Goal: Task Accomplishment & Management: Use online tool/utility

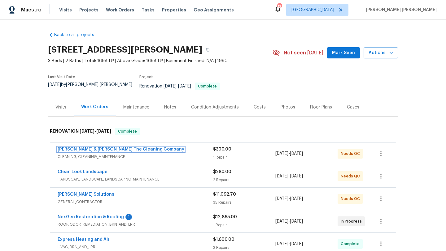
click at [76, 147] on link "Montalvo & Sangalang The Cleaning Company" at bounding box center [121, 149] width 127 height 4
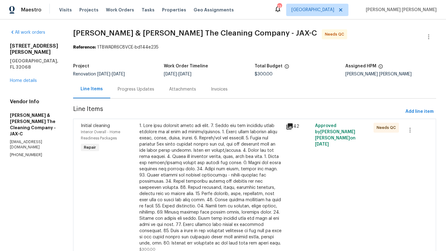
click at [187, 154] on div at bounding box center [210, 185] width 143 height 124
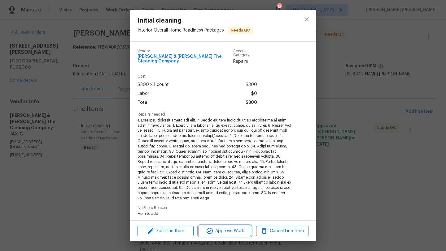
click at [218, 233] on span "Approve Work" at bounding box center [224, 232] width 49 height 8
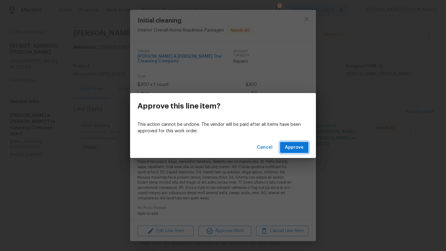
click at [295, 151] on span "Approve" at bounding box center [294, 148] width 19 height 8
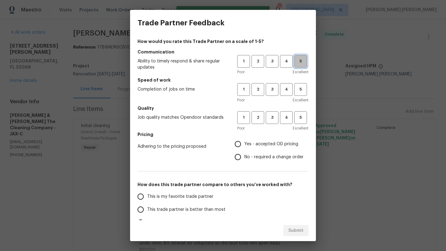
click at [300, 66] on button "5" at bounding box center [300, 61] width 13 height 13
click at [274, 90] on span "3" at bounding box center [271, 89] width 11 height 7
click at [272, 115] on span "3" at bounding box center [271, 117] width 11 height 7
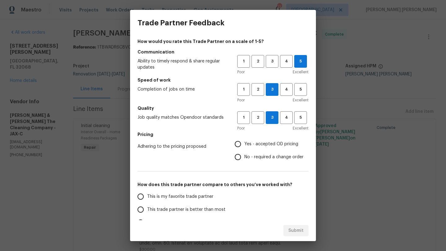
click at [264, 142] on span "Yes - accepted OD pricing" at bounding box center [271, 144] width 54 height 7
click at [244, 142] on input "Yes - accepted OD pricing" at bounding box center [237, 144] width 13 height 13
radio input "true"
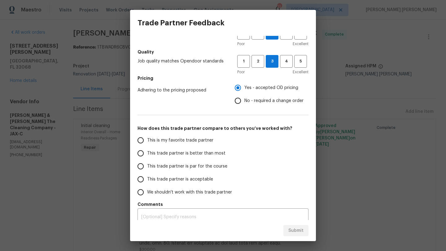
scroll to position [57, 0]
click at [172, 182] on span "This trade partner is acceptable" at bounding box center [180, 179] width 66 height 7
click at [147, 182] on input "This trade partner is acceptable" at bounding box center [140, 179] width 13 height 13
click at [304, 230] on button "Submit" at bounding box center [295, 230] width 25 height 11
radio input "true"
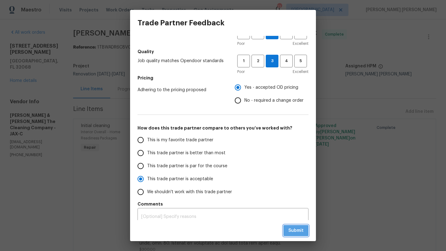
radio input "false"
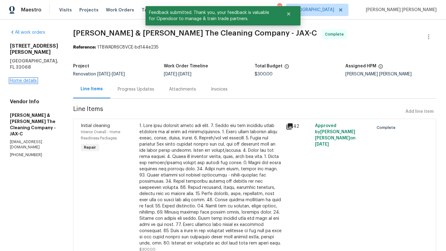
click at [29, 79] on link "Home details" at bounding box center [23, 81] width 27 height 4
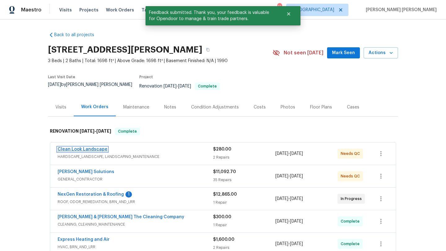
click at [96, 147] on link "Clean Look Landscape" at bounding box center [83, 149] width 50 height 4
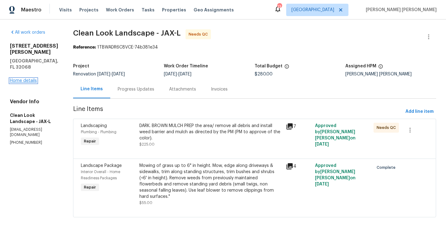
click at [29, 79] on link "Home details" at bounding box center [23, 81] width 27 height 4
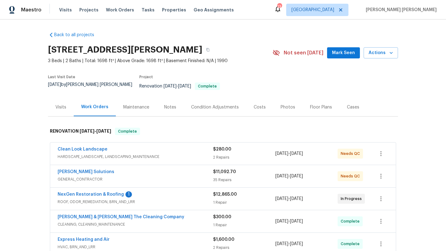
click at [108, 172] on div "Sethy Solutions" at bounding box center [135, 172] width 155 height 7
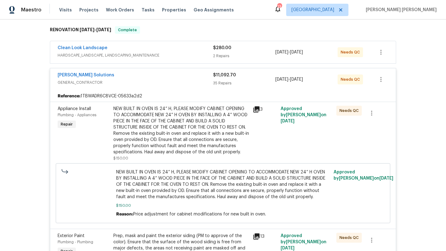
scroll to position [96, 0]
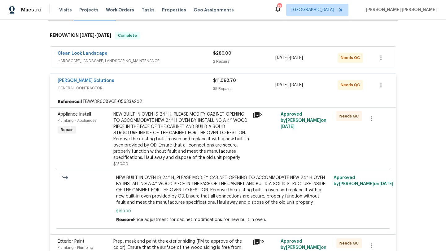
click at [202, 120] on div "NEW BUILT IN OVEN IS 24” H, PLEASE MODIFY CABINET OPENING TO ACCOMMODATE NEW 24…" at bounding box center [181, 136] width 136 height 50
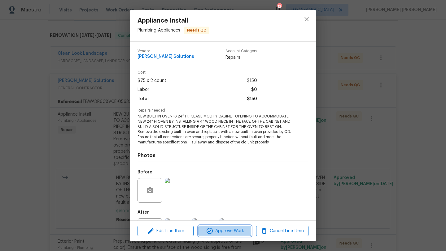
click at [218, 230] on span "Approve Work" at bounding box center [224, 232] width 49 height 8
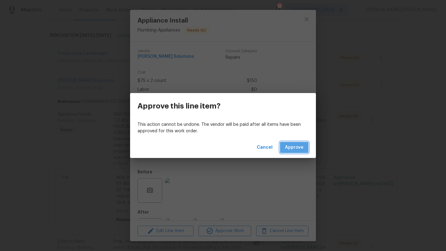
click at [301, 148] on span "Approve" at bounding box center [294, 148] width 19 height 8
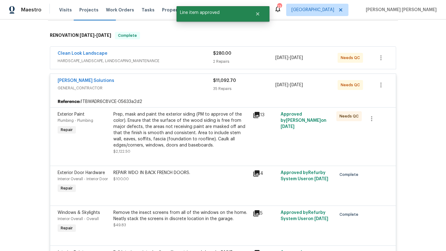
click at [184, 124] on div "Prep, mask and paint the exterior siding (PM to approve of the color). Ensure t…" at bounding box center [181, 129] width 136 height 37
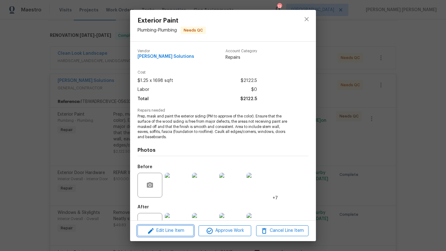
click at [171, 227] on button "Edit Line Item" at bounding box center [165, 231] width 56 height 11
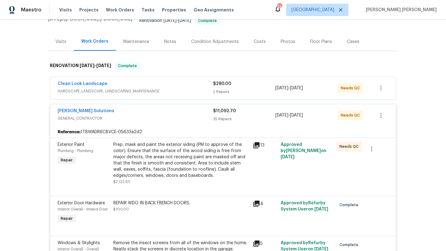
scroll to position [65, 0]
click at [255, 39] on div "Costs" at bounding box center [260, 42] width 12 height 6
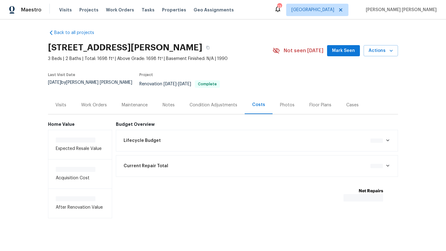
scroll to position [3, 0]
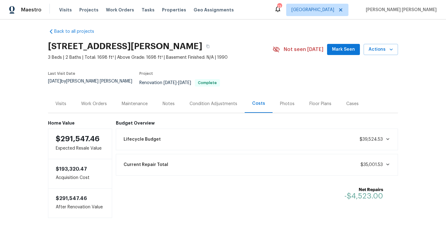
click at [101, 102] on div "Work Orders" at bounding box center [94, 104] width 26 height 6
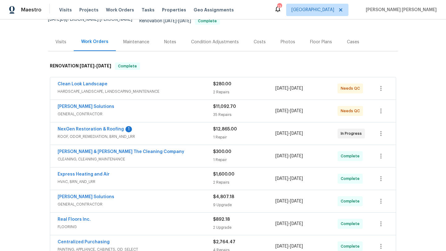
click at [106, 111] on span "GENERAL_CONTRACTOR" at bounding box center [135, 114] width 155 height 6
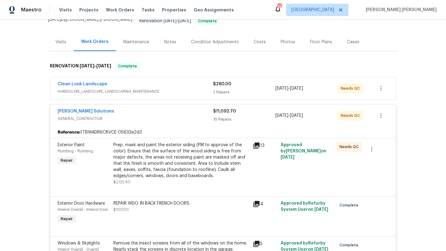
click at [156, 155] on div "Prep, mask and paint the exterior siding (PM to approve of the color). Ensure t…" at bounding box center [181, 160] width 136 height 37
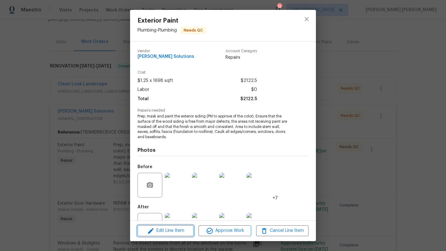
click at [171, 230] on span "Edit Line Item" at bounding box center [165, 231] width 52 height 8
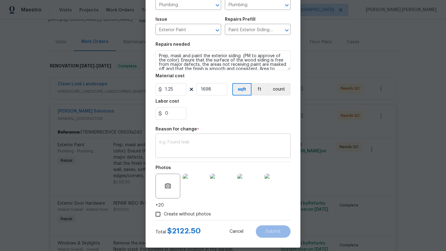
scroll to position [53, 0]
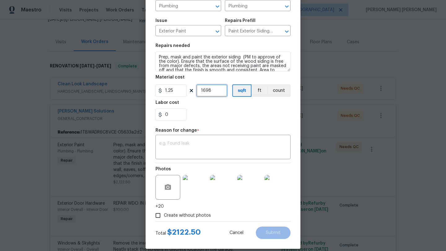
click at [216, 92] on input "1698" at bounding box center [211, 91] width 31 height 12
type input "17"
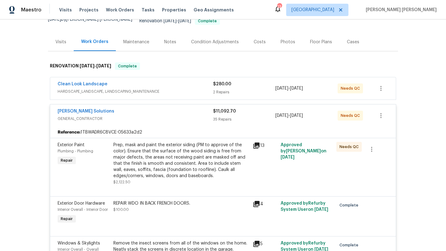
scroll to position [0, 0]
click at [208, 154] on div "Prep, mask and paint the exterior siding (PM to approve of the color). Ensure t…" at bounding box center [181, 160] width 136 height 37
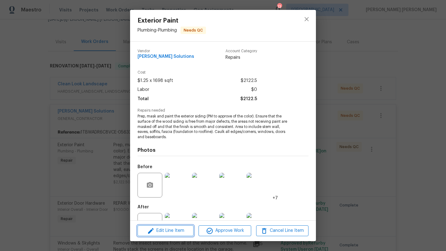
click at [166, 229] on span "Edit Line Item" at bounding box center [165, 231] width 52 height 8
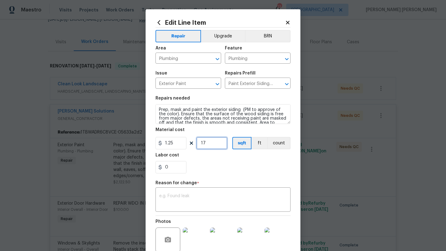
click at [211, 143] on input "17" at bounding box center [211, 143] width 31 height 12
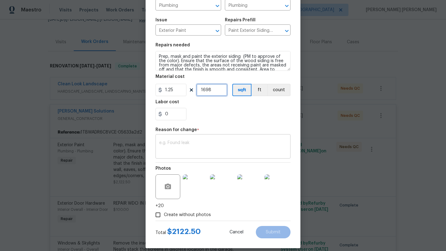
scroll to position [51, 0]
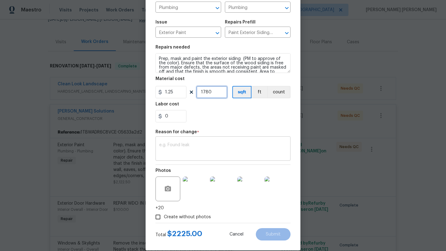
type input "1780"
click at [229, 148] on textarea at bounding box center [223, 149] width 128 height 13
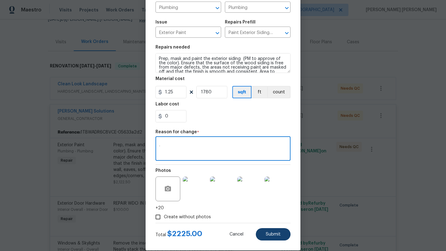
type textarea "."
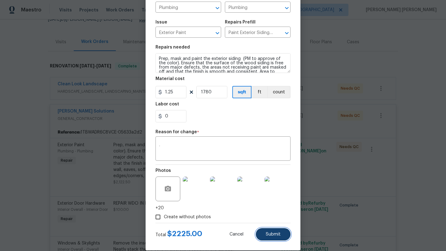
click at [276, 234] on span "Submit" at bounding box center [273, 235] width 15 height 5
type input "1698"
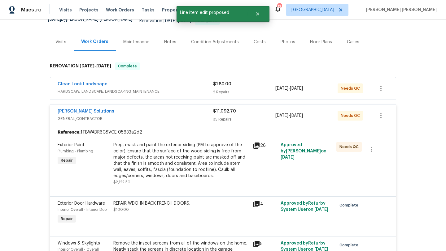
scroll to position [0, 0]
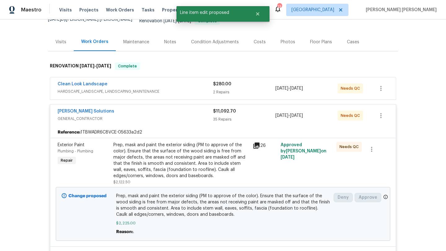
click at [197, 164] on div "Prep, mask and paint the exterior siding (PM to approve of the color). Ensure t…" at bounding box center [181, 160] width 136 height 37
click at [96, 116] on span "GENERAL_CONTRACTOR" at bounding box center [135, 119] width 155 height 6
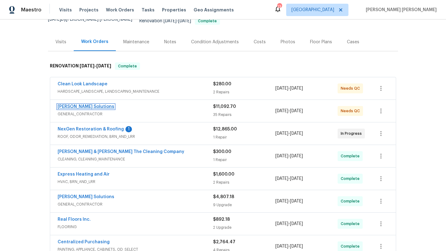
click at [85, 105] on link "[PERSON_NAME] Solutions" at bounding box center [86, 107] width 57 height 4
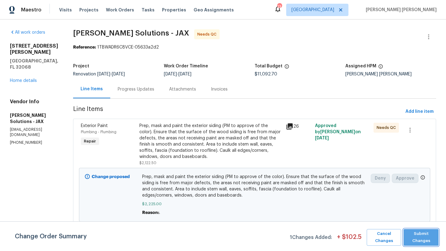
click at [414, 237] on span "Submit Changes" at bounding box center [421, 238] width 29 height 14
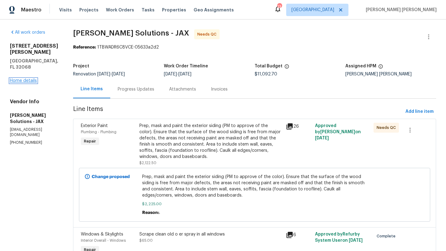
click at [30, 79] on link "Home details" at bounding box center [23, 81] width 27 height 4
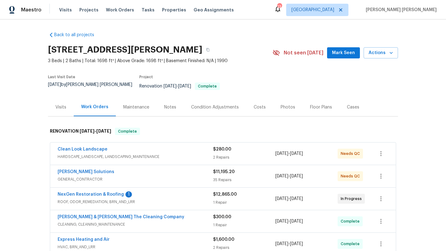
click at [103, 177] on span "GENERAL_CONTRACTOR" at bounding box center [135, 180] width 155 height 6
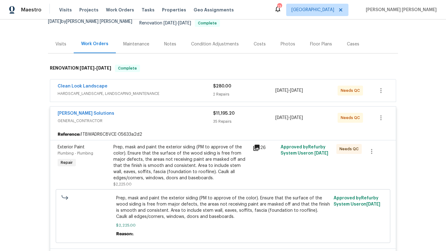
scroll to position [64, 0]
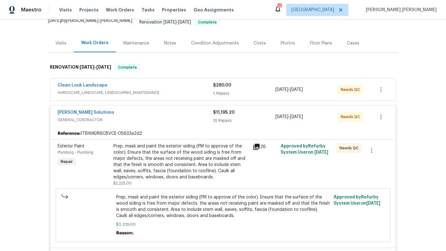
click at [167, 166] on div "Prep, mask and paint the exterior siding (PM to approve of the color). Ensure t…" at bounding box center [181, 161] width 136 height 37
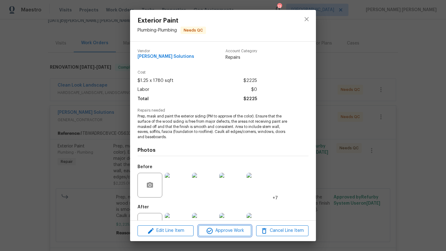
click at [235, 230] on span "Approve Work" at bounding box center [224, 231] width 49 height 8
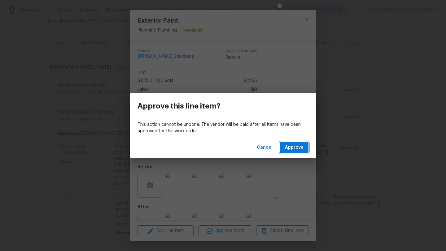
click at [290, 146] on span "Approve" at bounding box center [294, 148] width 19 height 8
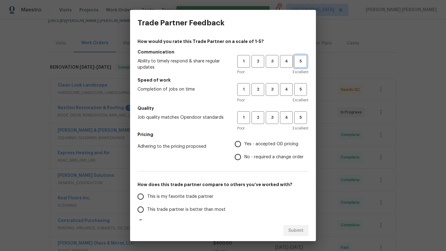
click at [303, 61] on span "5" at bounding box center [300, 61] width 11 height 7
click at [274, 90] on span "3" at bounding box center [271, 89] width 11 height 7
click at [271, 116] on span "3" at bounding box center [271, 117] width 11 height 7
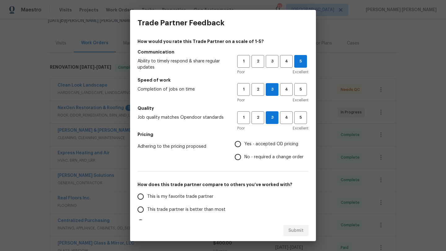
click at [263, 144] on span "Yes - accepted OD pricing" at bounding box center [271, 144] width 54 height 7
click at [244, 144] on input "Yes - accepted OD pricing" at bounding box center [237, 144] width 13 height 13
radio input "true"
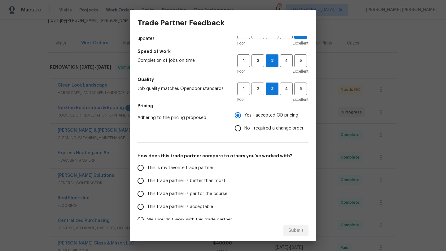
scroll to position [34, 0]
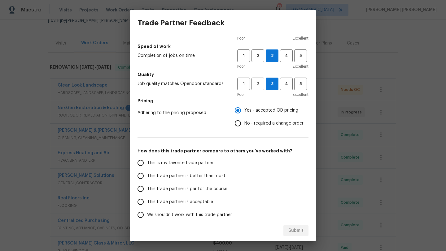
click at [198, 192] on span "This trade partner is par for the course" at bounding box center [187, 189] width 80 height 7
click at [147, 192] on input "This trade partner is par for the course" at bounding box center [140, 189] width 13 height 13
click at [289, 231] on span "Submit" at bounding box center [295, 231] width 15 height 8
radio input "true"
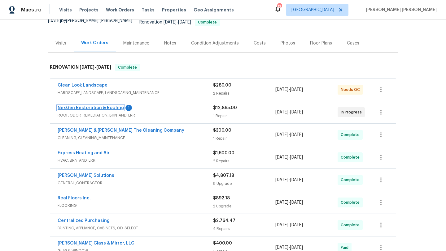
click at [110, 106] on link "NexGen Restoration & Roofing" at bounding box center [91, 108] width 66 height 4
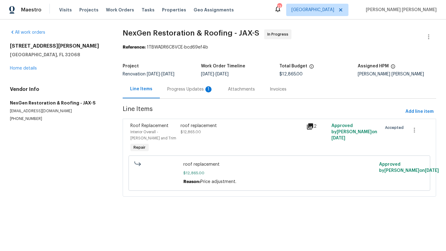
click at [185, 90] on div "Progress Updates 1" at bounding box center [190, 89] width 46 height 6
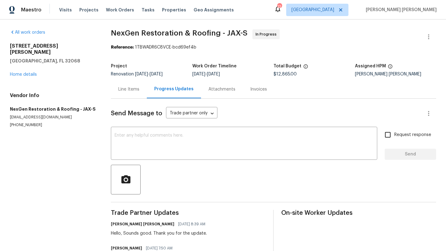
click at [16, 71] on div "2058 Manucy Ct Middleburg, FL 32068 Home details" at bounding box center [53, 60] width 86 height 35
click at [20, 72] on link "Home details" at bounding box center [23, 74] width 27 height 4
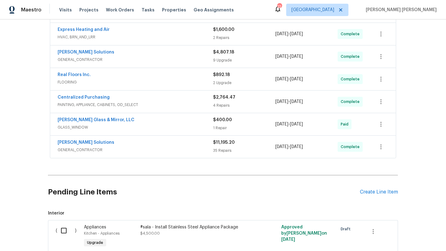
scroll to position [185, 0]
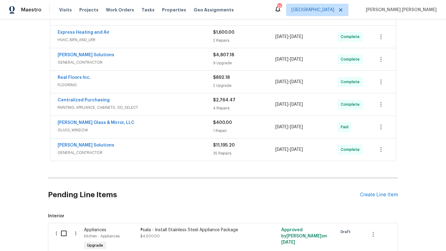
click at [88, 105] on span "PAINTING, APPLIANCE, CABINETS, OD_SELECT" at bounding box center [135, 108] width 155 height 6
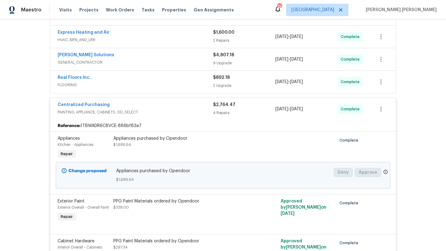
click at [141, 138] on div "Appliances purchased by Opendoor $1,686.64" at bounding box center [181, 142] width 136 height 12
click at [92, 103] on link "Centralized Purchasing" at bounding box center [84, 105] width 52 height 4
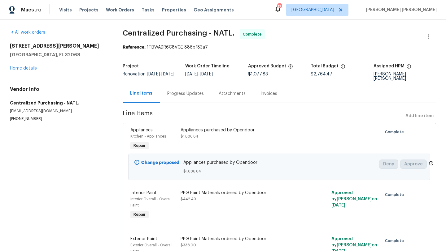
click at [139, 146] on span "Repair" at bounding box center [139, 146] width 17 height 6
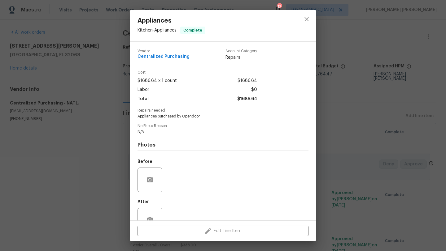
click at [223, 234] on div "Edit Line Item" at bounding box center [223, 231] width 186 height 21
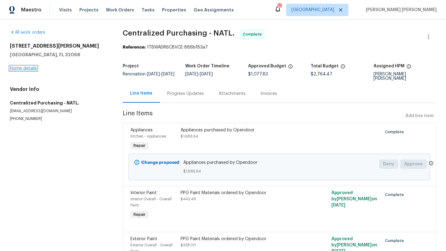
click at [24, 69] on link "Home details" at bounding box center [23, 68] width 27 height 4
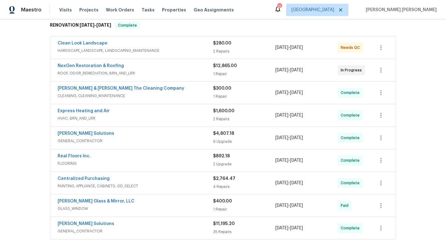
scroll to position [107, 0]
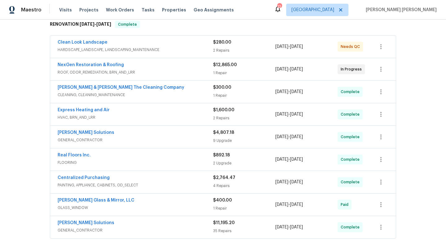
click at [95, 160] on span "FLOORING" at bounding box center [135, 163] width 155 height 6
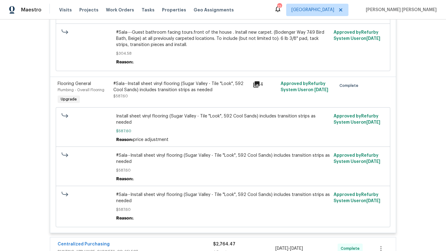
scroll to position [353, 0]
click at [98, 89] on div "Plumbing - Overall Flooring" at bounding box center [84, 89] width 52 height 6
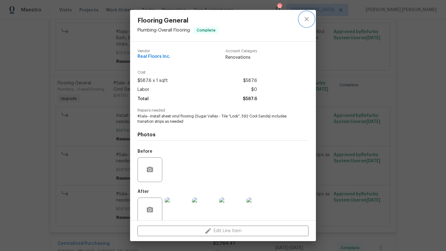
click at [308, 19] on icon "close" at bounding box center [306, 18] width 7 height 7
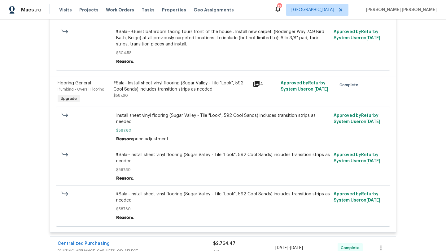
scroll to position [0, 0]
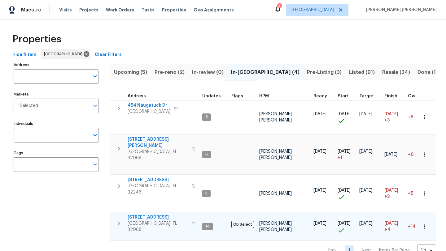
click at [145, 215] on span "2070 Tickford St" at bounding box center [158, 218] width 60 height 6
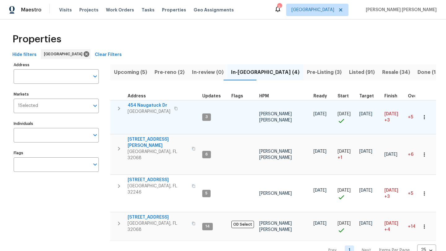
click at [144, 104] on span "454 Naugatuck Dr" at bounding box center [149, 106] width 43 height 6
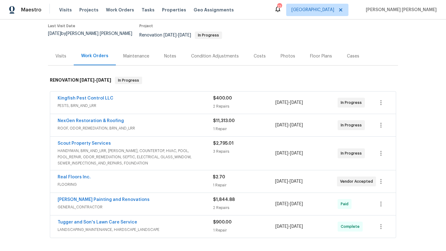
scroll to position [50, 0]
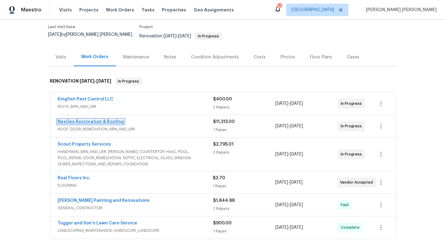
click at [102, 120] on link "NexGen Restoration & Roofing" at bounding box center [91, 122] width 66 height 4
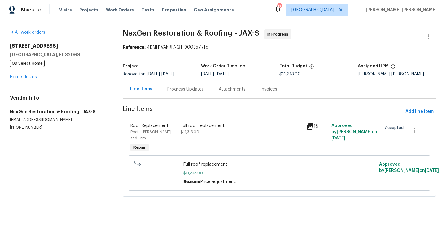
click at [183, 92] on div "Progress Updates" at bounding box center [185, 89] width 37 height 6
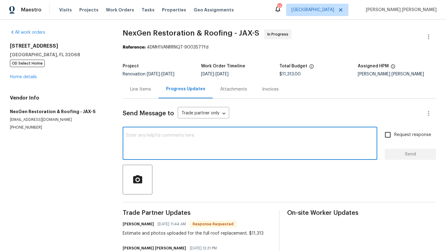
click at [182, 152] on textarea at bounding box center [249, 144] width 247 height 22
type textarea "Hello, Please schedule roof replacement ASAP Thanks"
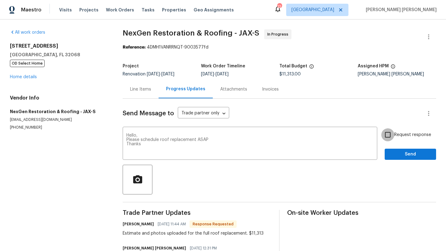
click at [390, 133] on input "Request response" at bounding box center [387, 135] width 13 height 13
checkbox input "true"
click at [407, 155] on span "Send" at bounding box center [410, 155] width 41 height 8
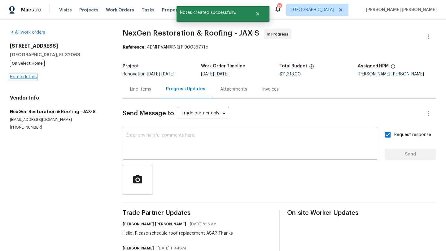
click at [14, 76] on link "Home details" at bounding box center [23, 77] width 27 height 4
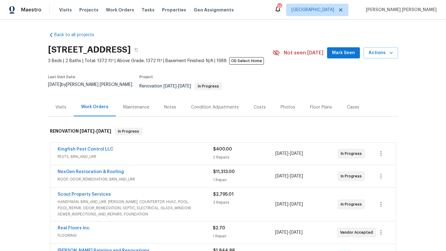
click at [94, 203] on span "HANDYMAN, BRN_AND_LRR, WELLS, COUNTERTOP, HVAC, POOL, POOL_REPAIR, ODOR_REMEDIA…" at bounding box center [135, 208] width 155 height 19
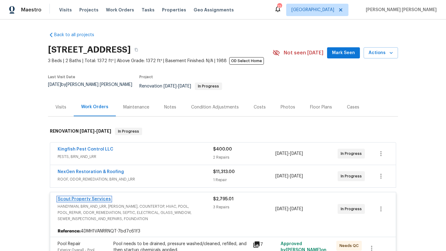
click at [94, 197] on link "Scout Property Services" at bounding box center [84, 199] width 53 height 4
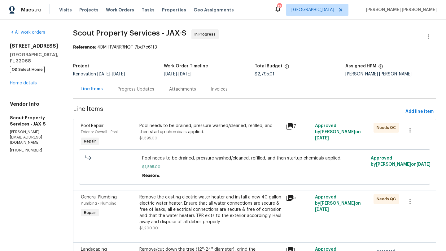
click at [125, 94] on div "Progress Updates" at bounding box center [135, 89] width 51 height 18
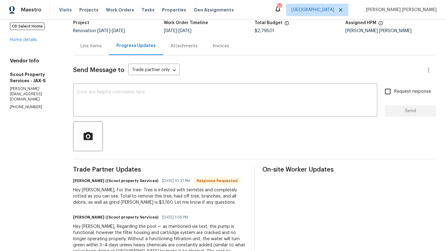
scroll to position [33, 0]
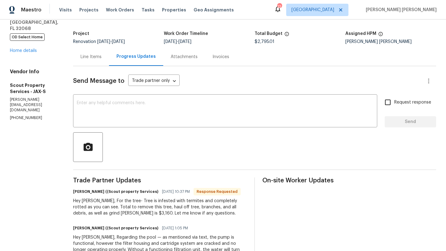
click at [32, 74] on div "All work orders 2070 Tickford St Middleburg, FL 32068 OD Select Home Home detai…" at bounding box center [34, 59] width 48 height 124
click at [32, 53] on link "Home details" at bounding box center [23, 51] width 27 height 4
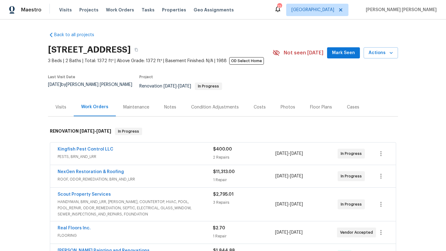
click at [89, 148] on span "Kingfish Pest Control LLC" at bounding box center [86, 149] width 56 height 6
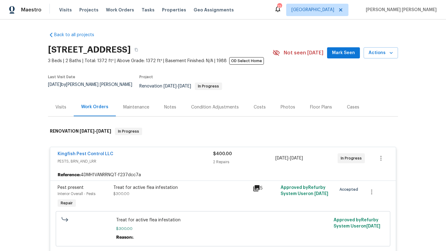
click at [94, 159] on span "PESTS, BRN_AND_LRR" at bounding box center [135, 162] width 155 height 6
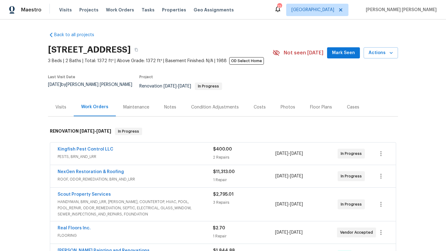
click at [96, 148] on span "Kingfish Pest Control LLC" at bounding box center [86, 149] width 56 height 6
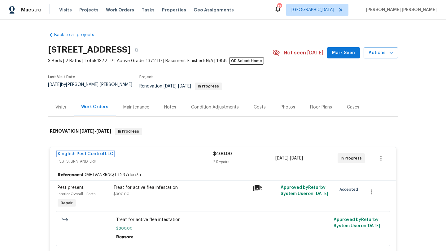
click at [96, 152] on link "Kingfish Pest Control LLC" at bounding box center [86, 154] width 56 height 4
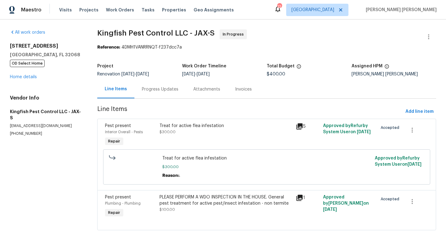
click at [162, 93] on div "Progress Updates" at bounding box center [159, 89] width 51 height 18
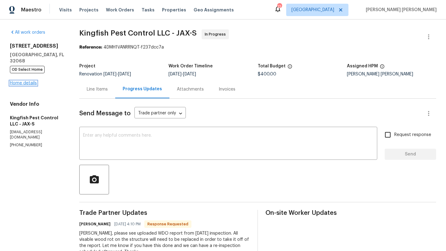
click at [33, 81] on link "Home details" at bounding box center [23, 83] width 27 height 4
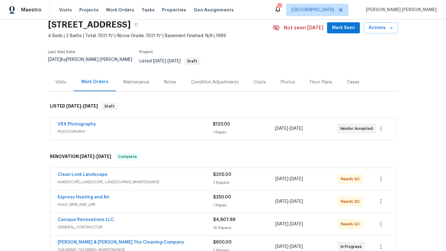
scroll to position [42, 0]
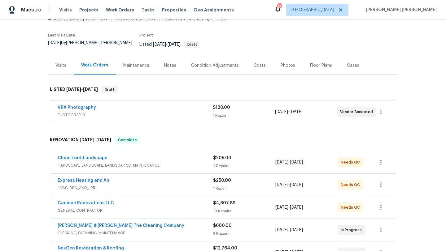
click at [95, 163] on span "HARDSCAPE_LANDSCAPE, LANDSCAPING_MAINTENANCE" at bounding box center [135, 166] width 155 height 6
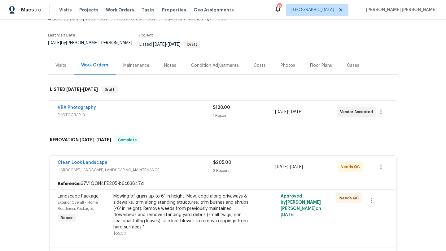
click at [159, 211] on div "Mowing of grass up to 6" in height. Mow, edge along driveways & sidewalks, trim…" at bounding box center [181, 212] width 136 height 37
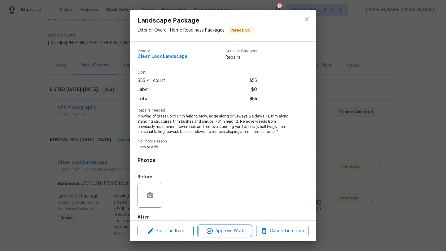
click at [212, 230] on icon "button" at bounding box center [209, 231] width 7 height 7
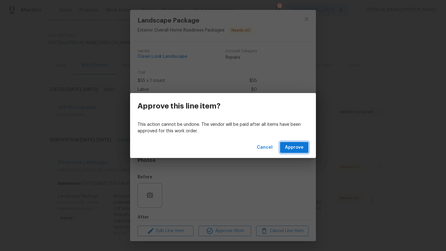
click at [292, 153] on button "Approve" at bounding box center [294, 147] width 28 height 11
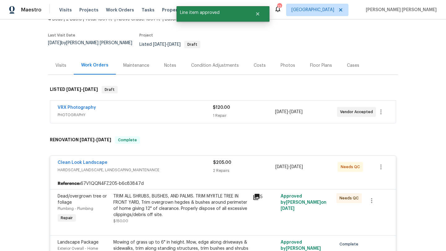
click at [260, 194] on div "5" at bounding box center [265, 197] width 24 height 7
click at [258, 194] on icon at bounding box center [256, 197] width 6 height 6
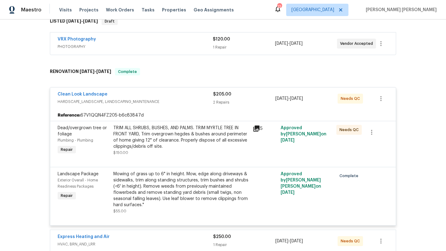
scroll to position [117, 0]
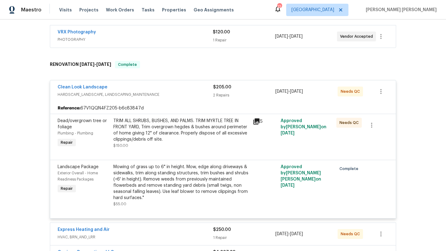
click at [166, 118] on div "TRIM ALL SHRUBS, BUSHES, AND PALMS. TRIM MYRTLE TREE IN FRONT YARD, Trim overgr…" at bounding box center [181, 130] width 136 height 25
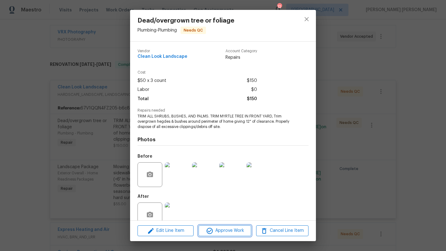
click at [222, 228] on span "Approve Work" at bounding box center [224, 231] width 49 height 8
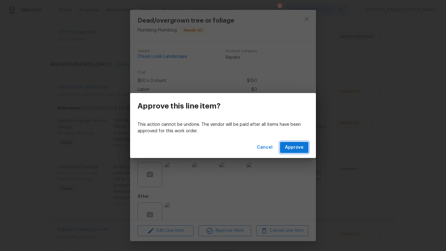
click at [293, 149] on span "Approve" at bounding box center [294, 148] width 19 height 8
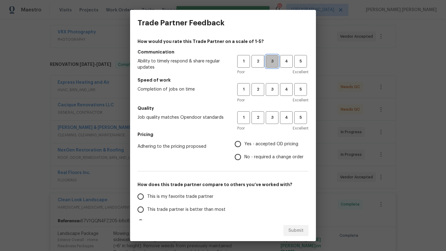
click at [274, 63] on span "3" at bounding box center [271, 61] width 11 height 7
click at [244, 93] on span "1" at bounding box center [243, 89] width 11 height 7
click at [273, 114] on span "3" at bounding box center [271, 117] width 11 height 7
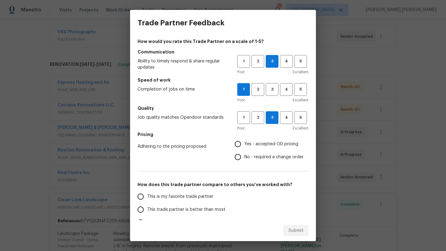
click at [261, 144] on span "Yes - accepted OD pricing" at bounding box center [271, 144] width 54 height 7
click at [244, 144] on input "Yes - accepted OD pricing" at bounding box center [237, 144] width 13 height 13
radio input "true"
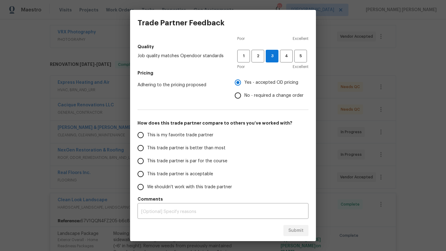
scroll to position [63, 0]
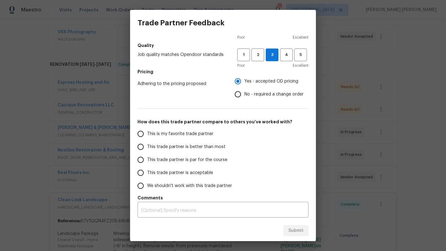
click at [182, 172] on span "This trade partner is acceptable" at bounding box center [180, 173] width 66 height 7
click at [147, 172] on input "This trade partner is acceptable" at bounding box center [140, 173] width 13 height 13
click at [298, 233] on span "Submit" at bounding box center [295, 231] width 15 height 8
radio input "true"
radio input "false"
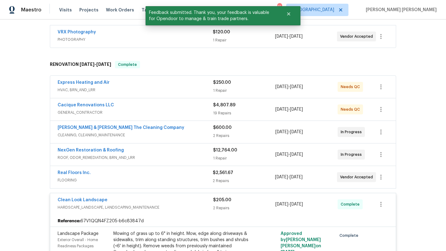
click at [105, 87] on span "HVAC, BRN_AND_LRR" at bounding box center [135, 90] width 155 height 6
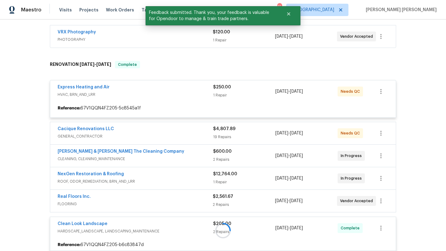
click at [98, 82] on div at bounding box center [223, 231] width 350 height 352
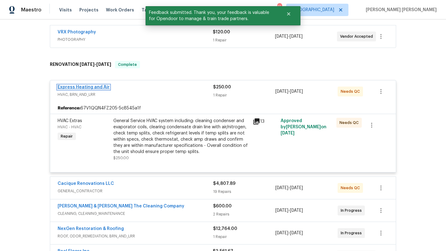
click at [93, 85] on link "Express Heating and Air" at bounding box center [84, 87] width 52 height 4
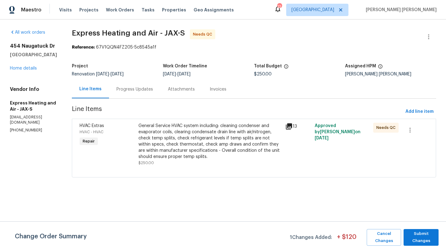
click at [138, 92] on div "Progress Updates" at bounding box center [134, 89] width 37 height 6
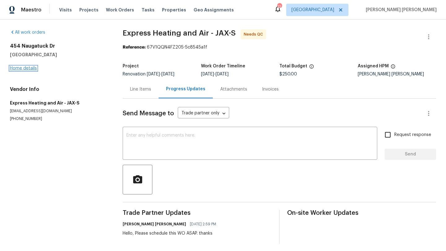
click at [28, 69] on link "Home details" at bounding box center [23, 68] width 27 height 4
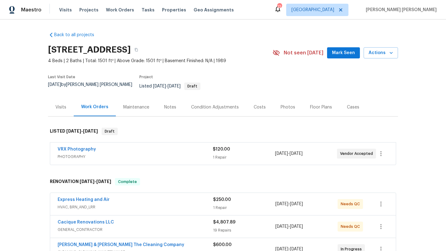
click at [98, 204] on span "HVAC, BRN_AND_LRR" at bounding box center [135, 207] width 155 height 6
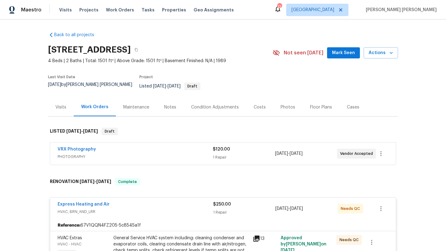
click at [151, 238] on div "General Service HVAC system including: cleaning condenser and evaporator coils,…" at bounding box center [181, 253] width 136 height 37
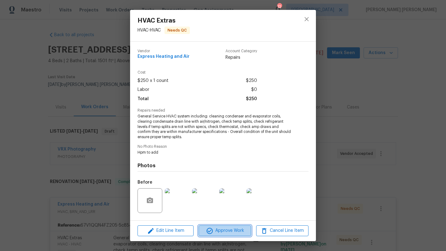
click at [213, 229] on icon "button" at bounding box center [209, 231] width 7 height 7
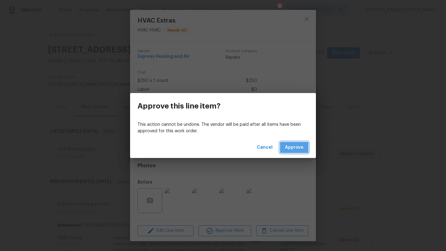
click at [302, 145] on span "Approve" at bounding box center [294, 148] width 19 height 8
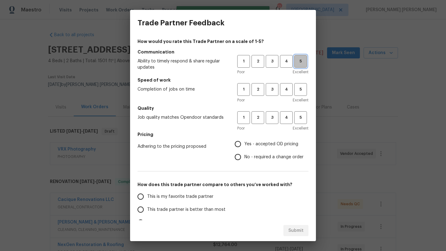
click at [303, 58] on span "5" at bounding box center [300, 61] width 11 height 7
click at [302, 90] on span "5" at bounding box center [300, 89] width 11 height 7
click at [289, 120] on span "4" at bounding box center [286, 117] width 11 height 7
click at [276, 142] on span "Yes - accepted OD pricing" at bounding box center [271, 144] width 54 height 7
click at [244, 142] on input "Yes - accepted OD pricing" at bounding box center [237, 144] width 13 height 13
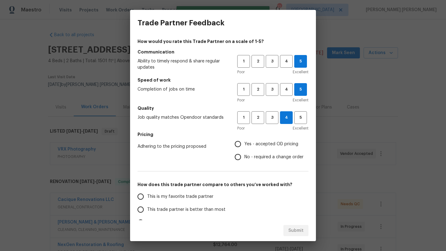
radio input "true"
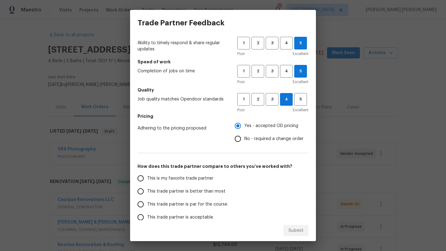
scroll to position [20, 0]
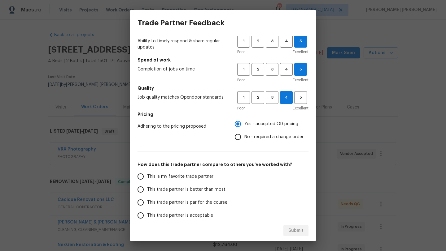
click at [204, 188] on span "This trade partner is better than most" at bounding box center [186, 190] width 78 height 7
click at [147, 188] on input "This trade partner is better than most" at bounding box center [140, 189] width 13 height 13
click at [295, 229] on span "Submit" at bounding box center [295, 231] width 15 height 8
radio input "true"
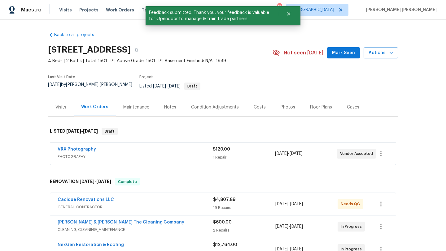
click at [135, 197] on div "Cacique Renovations LLC" at bounding box center [135, 200] width 155 height 7
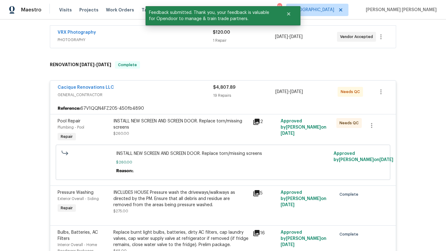
scroll to position [118, 0]
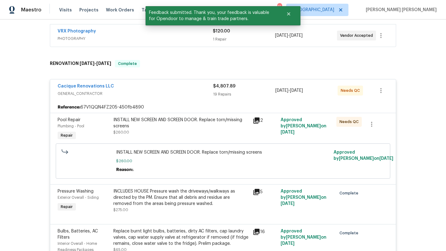
click at [158, 117] on div "INSTALL NEW SCREEN AND SCREEN DOOR. Replace torn/missing screens" at bounding box center [181, 123] width 136 height 12
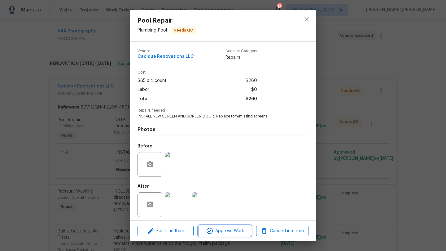
click at [236, 232] on span "Approve Work" at bounding box center [224, 232] width 49 height 8
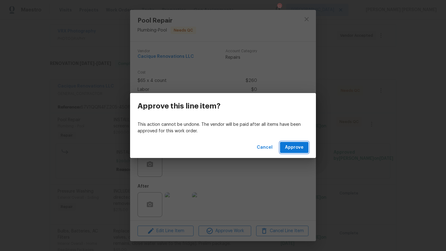
click at [301, 149] on span "Approve" at bounding box center [294, 148] width 19 height 8
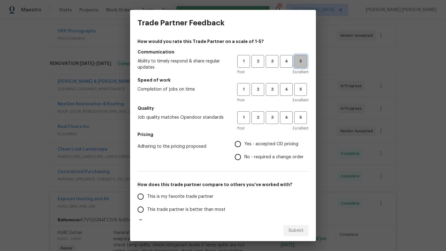
click at [299, 60] on span "5" at bounding box center [300, 61] width 11 height 7
click at [297, 89] on span "5" at bounding box center [300, 89] width 11 height 7
click at [272, 115] on span "3" at bounding box center [271, 117] width 11 height 7
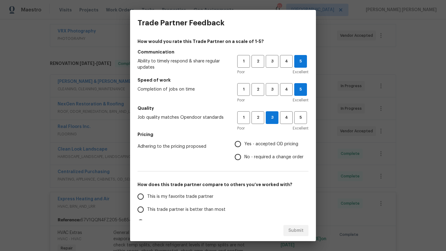
click at [262, 146] on span "Yes - accepted OD pricing" at bounding box center [271, 144] width 54 height 7
click at [244, 146] on input "Yes - accepted OD pricing" at bounding box center [237, 144] width 13 height 13
radio input "true"
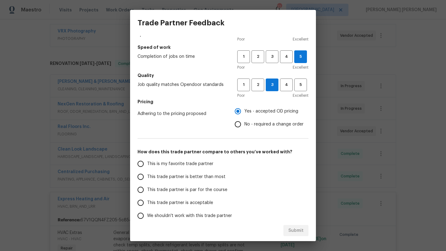
click at [196, 191] on span "This trade partner is par for the course" at bounding box center [187, 190] width 80 height 7
click at [147, 191] on input "This trade partner is par for the course" at bounding box center [140, 190] width 13 height 13
click at [290, 225] on div "Submit" at bounding box center [223, 230] width 186 height 21
click at [295, 235] on button "Submit" at bounding box center [295, 230] width 25 height 11
radio input "true"
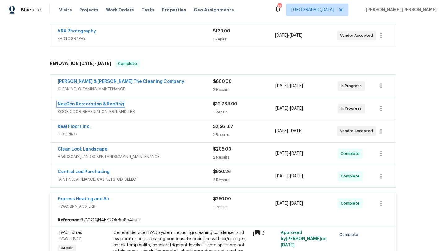
click at [106, 102] on link "NexGen Restoration & Roofing" at bounding box center [91, 104] width 66 height 4
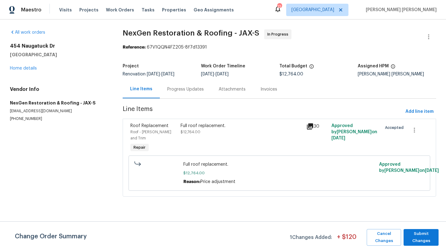
click at [178, 88] on div "Progress Updates" at bounding box center [185, 89] width 37 height 6
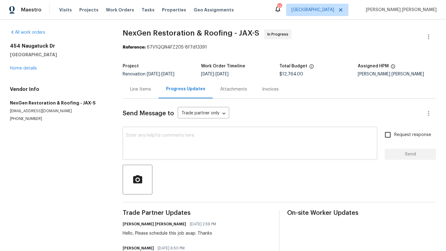
click at [165, 152] on textarea at bounding box center [249, 144] width 247 height 22
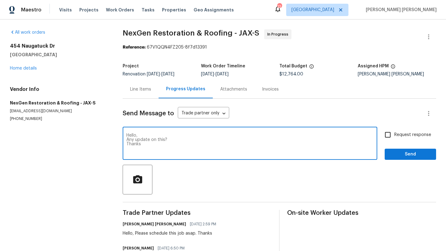
type textarea "Hello, Any update on this? Thanks"
click at [389, 134] on input "Request response" at bounding box center [387, 135] width 13 height 13
checkbox input "true"
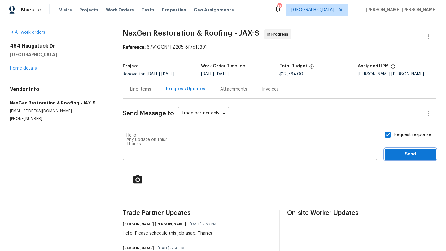
click at [402, 159] on button "Send" at bounding box center [410, 154] width 51 height 11
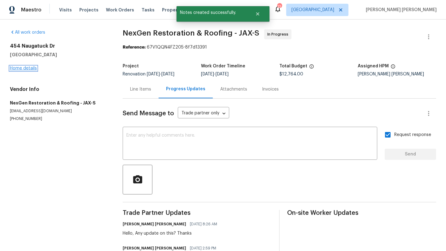
click at [32, 70] on link "Home details" at bounding box center [23, 68] width 27 height 4
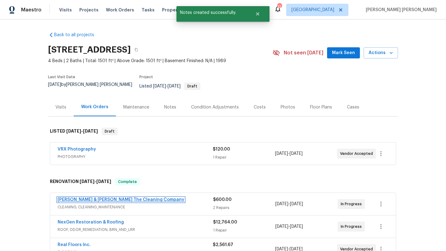
click at [129, 198] on link "[PERSON_NAME] & [PERSON_NAME] The Cleaning Company" at bounding box center [121, 200] width 127 height 4
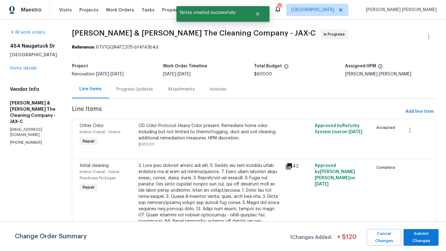
click at [153, 91] on div "Progress Updates" at bounding box center [134, 89] width 37 height 6
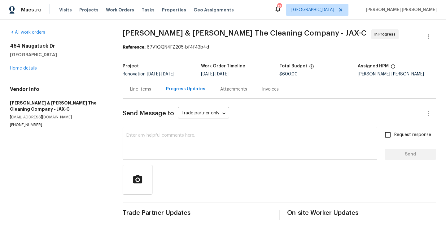
click at [176, 154] on textarea at bounding box center [249, 144] width 247 height 22
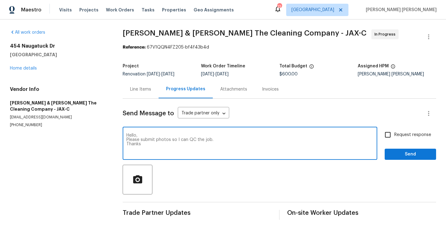
type textarea "Hello, Please submit photos so I can QC the job. Thanks"
click at [386, 136] on input "Request response" at bounding box center [387, 135] width 13 height 13
checkbox input "true"
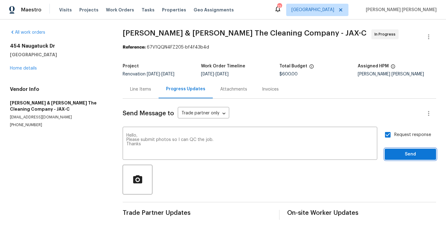
click at [405, 154] on span "Send" at bounding box center [410, 155] width 41 height 8
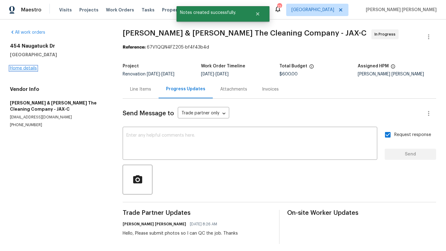
click at [33, 69] on link "Home details" at bounding box center [23, 68] width 27 height 4
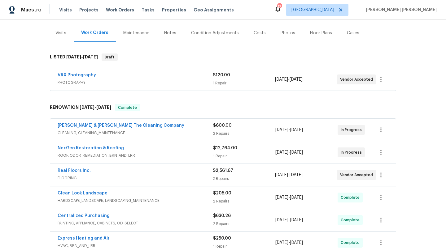
scroll to position [75, 0]
click at [83, 168] on link "Real Floors Inc." at bounding box center [74, 170] width 33 height 4
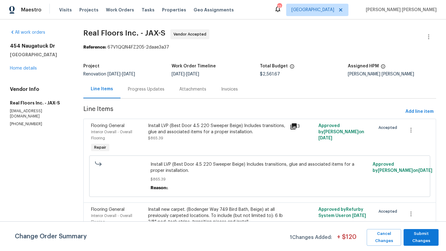
click at [152, 85] on div "Progress Updates" at bounding box center [145, 89] width 51 height 18
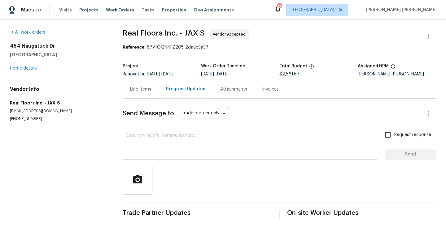
click at [163, 133] on div "x ​" at bounding box center [250, 145] width 255 height 32
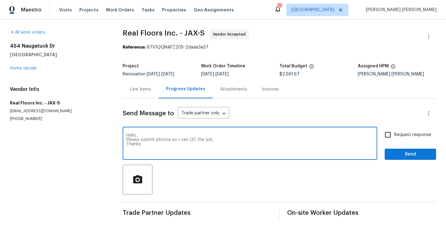
type textarea "Hello, Please submit photos so I can QC the job, Thanks"
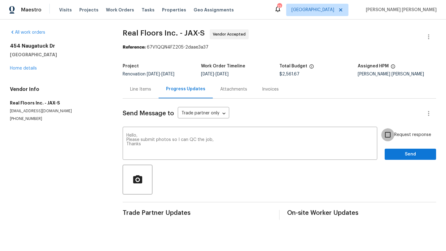
click at [388, 133] on input "Request response" at bounding box center [387, 135] width 13 height 13
checkbox input "true"
click at [408, 156] on span "Send" at bounding box center [410, 155] width 41 height 8
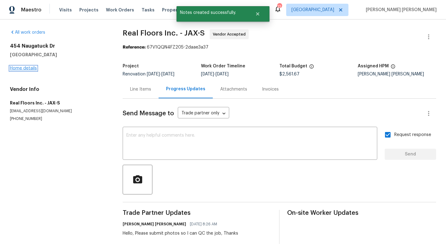
click at [18, 68] on link "Home details" at bounding box center [23, 68] width 27 height 4
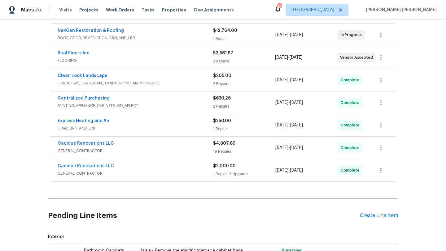
scroll to position [275, 0]
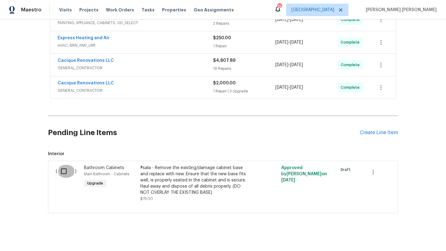
click at [66, 168] on input "checkbox" at bounding box center [66, 171] width 18 height 13
checkbox input "true"
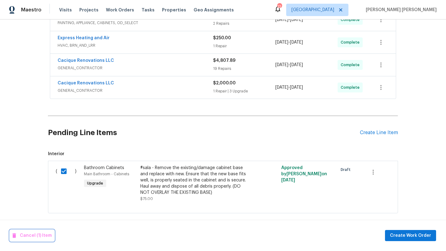
click at [47, 237] on span "Cancel (1) Item" at bounding box center [31, 236] width 39 height 8
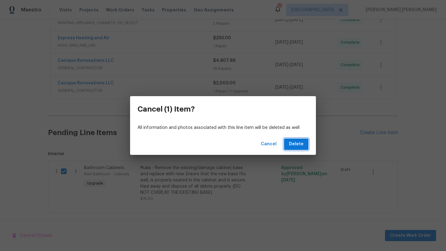
click at [292, 148] on span "Delete" at bounding box center [296, 145] width 15 height 8
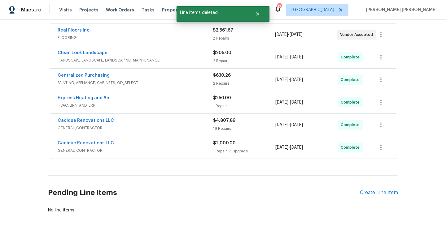
scroll to position [0, 0]
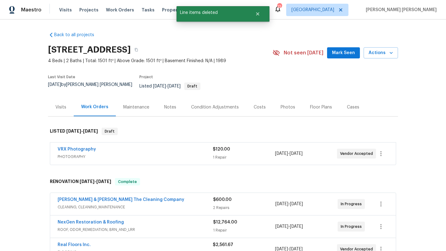
click at [258, 106] on div "Costs" at bounding box center [260, 107] width 12 height 6
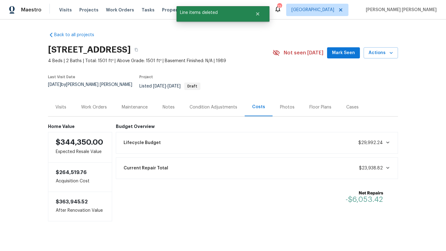
click at [63, 104] on div "Visits" at bounding box center [60, 107] width 11 height 6
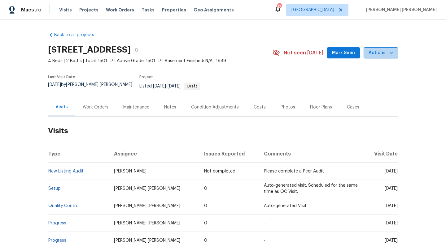
click at [387, 52] on span "Actions" at bounding box center [381, 53] width 24 height 8
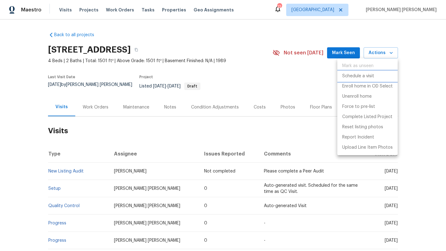
click at [369, 79] on p "Schedule a visit" at bounding box center [358, 76] width 32 height 7
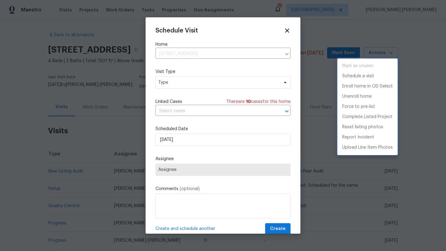
click at [199, 81] on div at bounding box center [223, 125] width 446 height 251
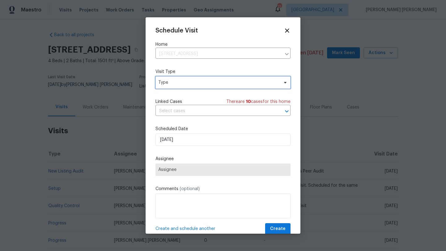
click at [199, 81] on span "Type" at bounding box center [218, 83] width 120 height 6
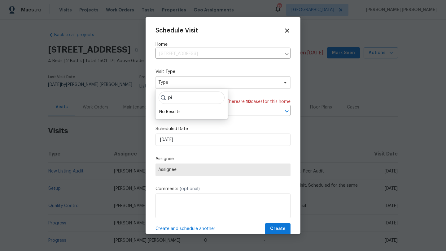
type input "p"
type input "cus"
click at [184, 110] on div "Custom" at bounding box center [191, 112] width 68 height 9
click at [166, 115] on div "Custom" at bounding box center [167, 112] width 16 height 6
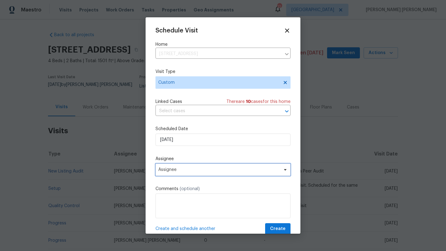
click at [181, 174] on span "Assignee" at bounding box center [222, 170] width 135 height 12
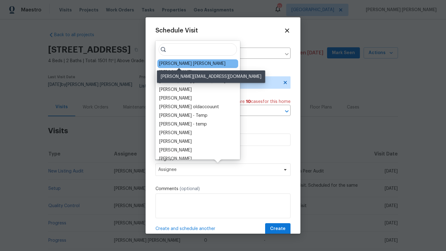
click at [173, 65] on div "[PERSON_NAME] [PERSON_NAME]" at bounding box center [192, 64] width 66 height 6
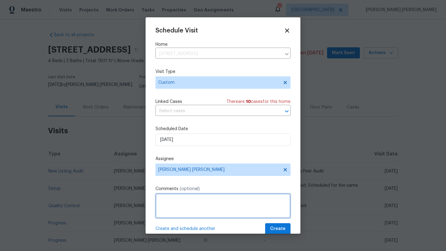
click at [183, 205] on textarea at bounding box center [222, 206] width 135 height 25
type textarea "Reshoot listing photo"
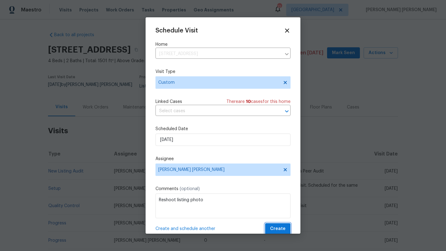
click at [283, 230] on span "Create" at bounding box center [277, 229] width 15 height 8
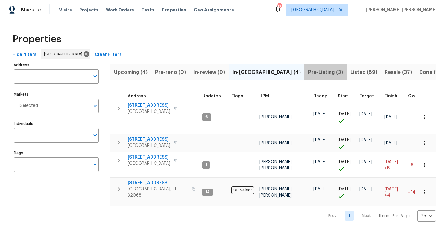
click at [308, 72] on span "Pre-Listing (3)" at bounding box center [325, 72] width 35 height 9
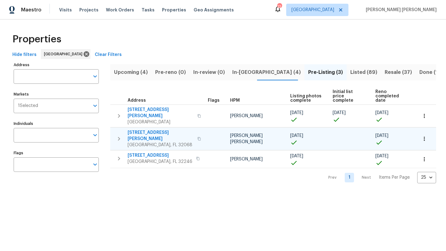
click at [151, 130] on span "2058 Manucy Ct" at bounding box center [161, 136] width 66 height 12
click at [350, 74] on span "Listed (89)" at bounding box center [363, 72] width 27 height 9
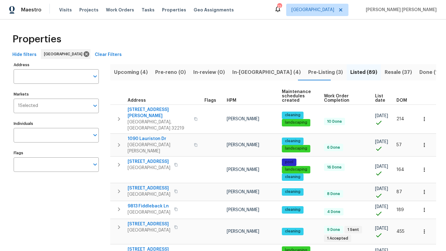
click at [399, 101] on span "DOM" at bounding box center [401, 100] width 11 height 4
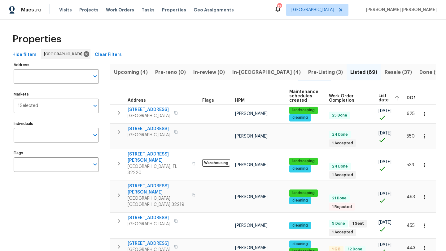
click at [409, 99] on span "DOM" at bounding box center [412, 98] width 11 height 4
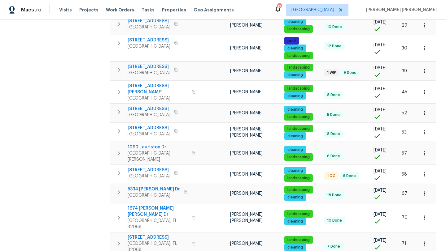
scroll to position [334, 0]
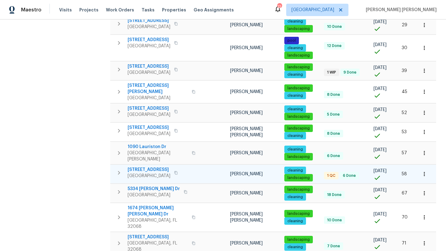
click at [150, 173] on span "[GEOGRAPHIC_DATA]" at bounding box center [149, 176] width 43 height 6
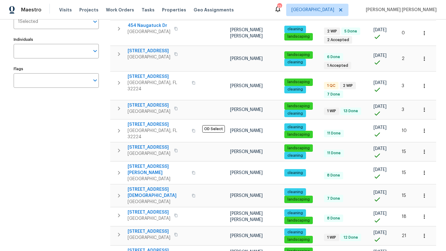
scroll to position [0, 0]
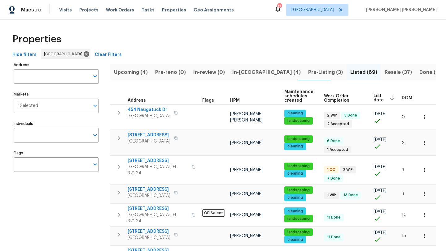
click at [242, 71] on span "In-reno (4)" at bounding box center [266, 72] width 68 height 9
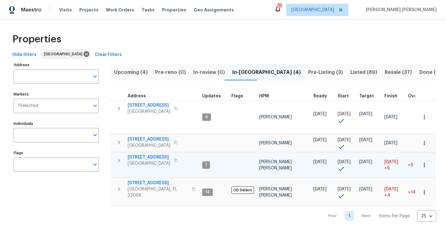
click at [153, 162] on span "Green Cove Springs, FL 32043" at bounding box center [149, 164] width 43 height 6
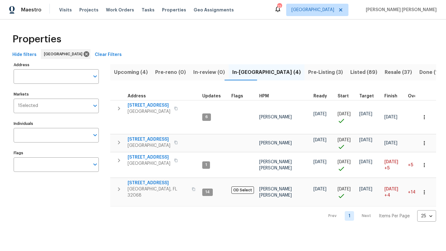
click at [129, 73] on span "Upcoming (4)" at bounding box center [131, 72] width 34 height 9
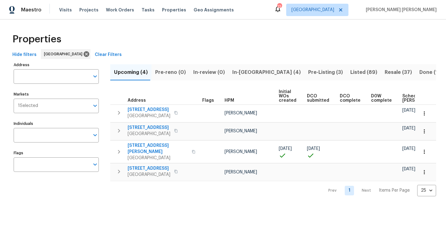
click at [66, 14] on div "Visits Projects Work Orders Tasks Properties Geo Assignments" at bounding box center [150, 10] width 182 height 12
click at [66, 11] on span "Visits" at bounding box center [65, 10] width 13 height 6
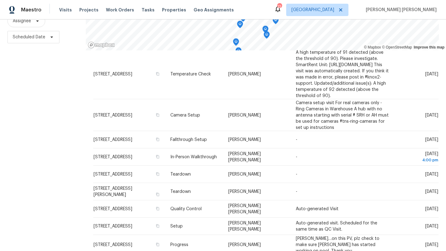
scroll to position [323, 0]
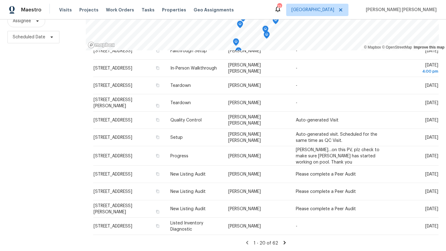
click at [284, 243] on icon at bounding box center [285, 242] width 2 height 3
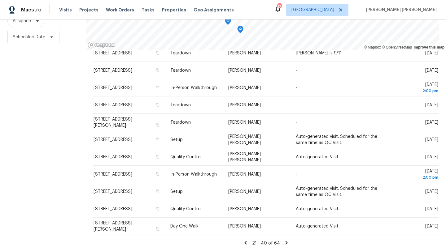
scroll to position [0, 0]
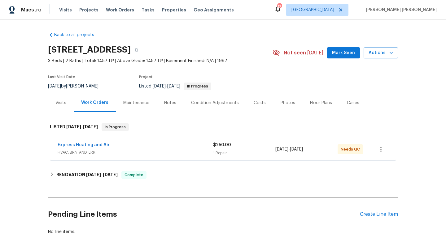
click at [127, 151] on span "HVAC, BRN_AND_LRR" at bounding box center [135, 153] width 155 height 6
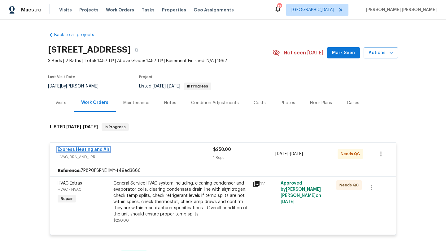
click at [92, 150] on link "Express Heating and Air" at bounding box center [84, 150] width 52 height 4
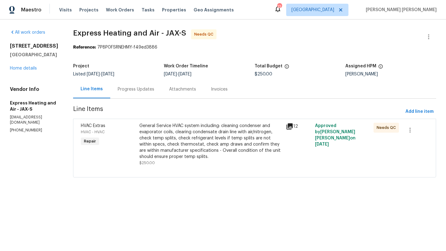
click at [142, 94] on div "Progress Updates" at bounding box center [135, 89] width 51 height 18
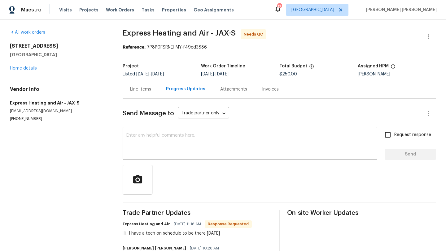
click at [137, 90] on div "Line Items" at bounding box center [140, 89] width 21 height 6
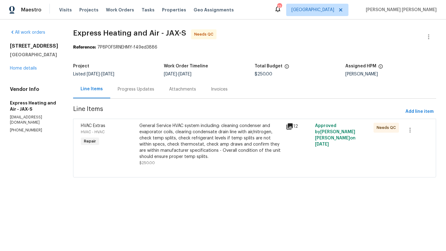
click at [186, 150] on div "General Service HVAC system including: cleaning condenser and evaporator coils,…" at bounding box center [210, 141] width 143 height 37
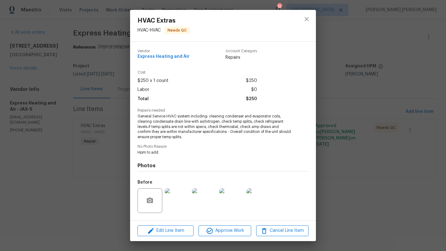
click at [236, 237] on div "Edit Line Item Approve Work Cancel Line Item" at bounding box center [223, 231] width 186 height 21
click at [236, 234] on span "Approve Work" at bounding box center [224, 231] width 49 height 8
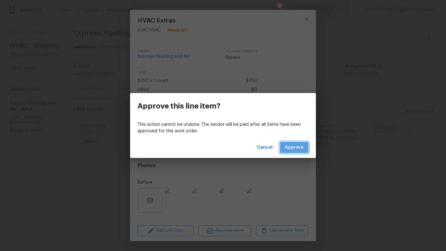
click at [293, 151] on span "Approve" at bounding box center [294, 148] width 19 height 8
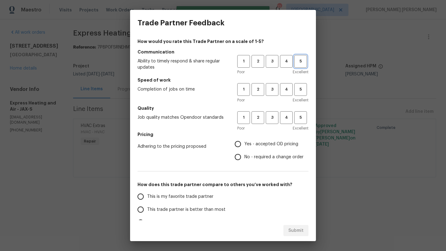
click at [300, 66] on button "5" at bounding box center [300, 61] width 13 height 13
click at [299, 89] on span "5" at bounding box center [300, 89] width 11 height 7
click at [287, 120] on span "4" at bounding box center [286, 117] width 11 height 7
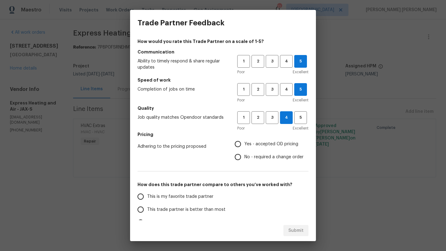
click at [262, 143] on span "Yes - accepted OD pricing" at bounding box center [271, 144] width 54 height 7
click at [244, 143] on input "Yes - accepted OD pricing" at bounding box center [237, 144] width 13 height 13
radio input "true"
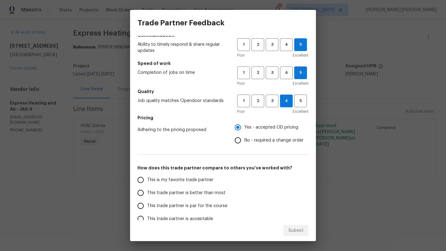
scroll to position [18, 0]
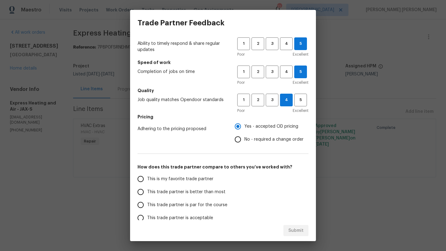
click at [163, 207] on span "This trade partner is par for the course" at bounding box center [187, 205] width 80 height 7
click at [147, 207] on input "This trade partner is par for the course" at bounding box center [140, 205] width 13 height 13
radio input "false"
click at [359, 142] on div "Trade Partner Feedback How would you rate this Trade Partner on a scale of 1-5?…" at bounding box center [223, 125] width 446 height 251
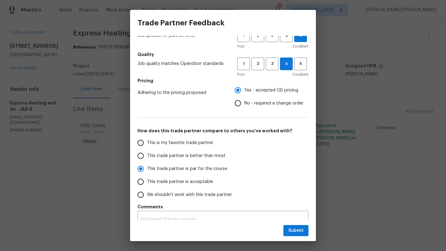
scroll to position [0, 0]
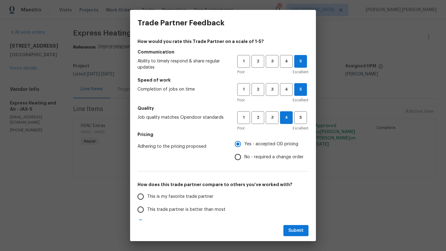
click at [94, 73] on div "Trade Partner Feedback How would you rate this Trade Partner on a scale of 1-5?…" at bounding box center [223, 125] width 446 height 251
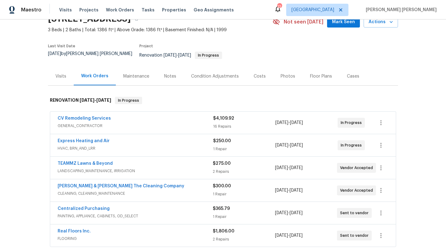
scroll to position [31, 0]
click at [352, 24] on span "Mark Seen" at bounding box center [343, 22] width 23 height 8
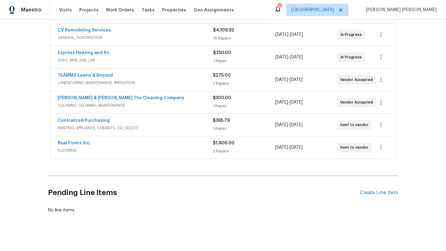
scroll to position [0, 0]
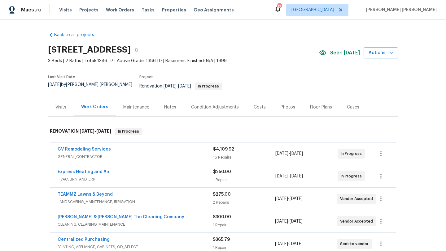
click at [264, 103] on div "Costs" at bounding box center [259, 107] width 27 height 18
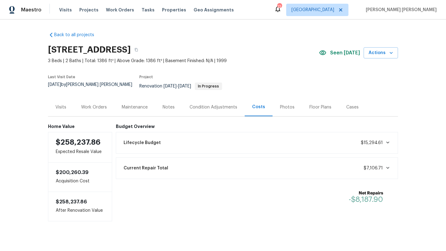
click at [88, 104] on div "Work Orders" at bounding box center [94, 107] width 26 height 6
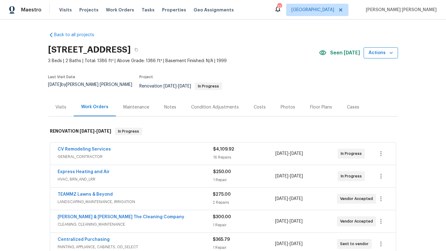
click at [385, 51] on span "Actions" at bounding box center [381, 53] width 24 height 8
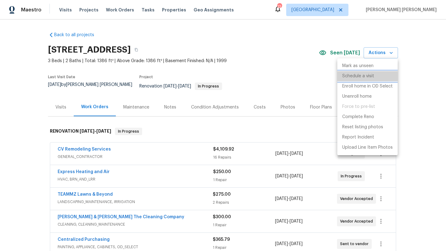
click at [361, 74] on p "Schedule a visit" at bounding box center [358, 76] width 32 height 7
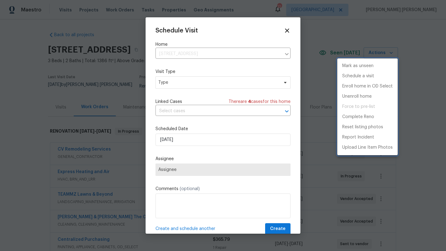
click at [174, 86] on div at bounding box center [223, 125] width 446 height 251
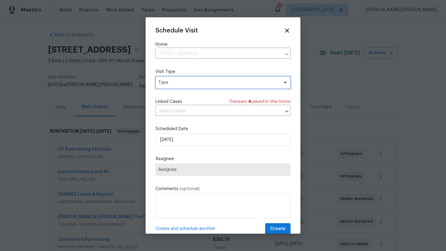
click at [178, 84] on span "Type" at bounding box center [218, 83] width 120 height 6
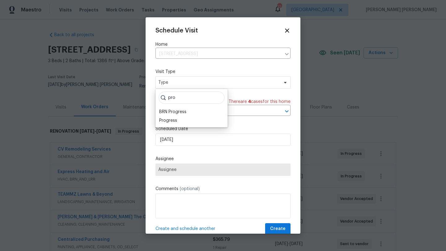
type input "pro"
drag, startPoint x: 178, startPoint y: 84, endPoint x: 173, endPoint y: 121, distance: 38.1
click at [173, 121] on body "Maestro Visits Projects Work Orders Tasks Properties Geo Assignments 12 [GEOGRA…" at bounding box center [223, 125] width 446 height 251
click at [173, 121] on div "Progress" at bounding box center [168, 121] width 18 height 6
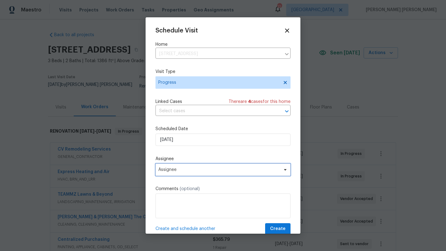
click at [177, 169] on span "Assignee" at bounding box center [218, 170] width 121 height 5
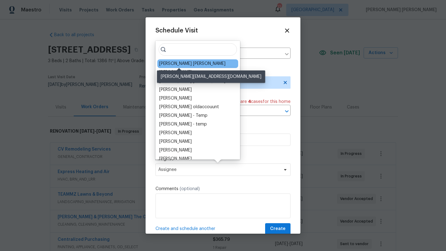
click at [187, 64] on div "[PERSON_NAME] [PERSON_NAME]" at bounding box center [192, 64] width 66 height 6
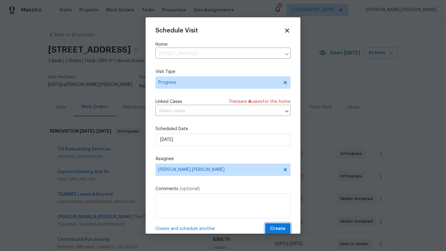
click at [279, 228] on span "Create" at bounding box center [277, 229] width 15 height 8
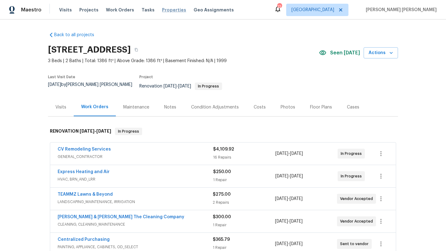
click at [162, 12] on span "Properties" at bounding box center [174, 10] width 24 height 6
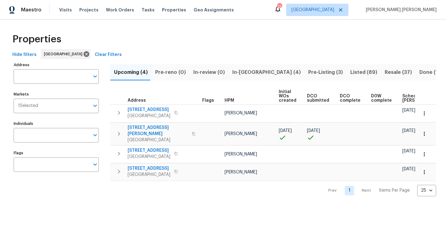
click at [350, 74] on span "Listed (89)" at bounding box center [363, 72] width 27 height 9
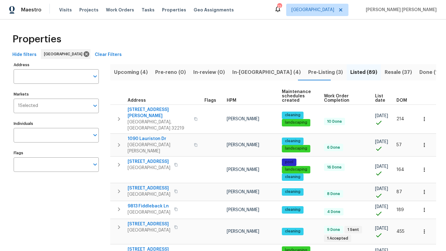
click at [230, 99] on span "HPM" at bounding box center [232, 100] width 10 height 4
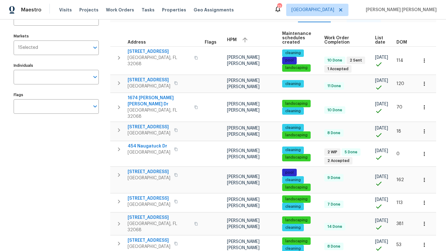
scroll to position [59, 0]
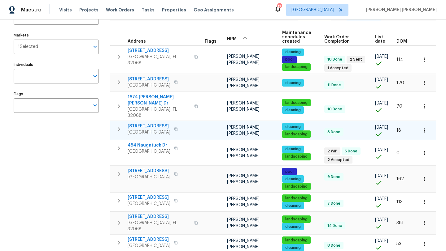
click at [153, 129] on span "Orange Park, FL 32065" at bounding box center [149, 132] width 43 height 6
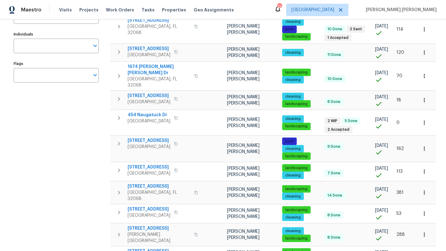
scroll to position [90, 0]
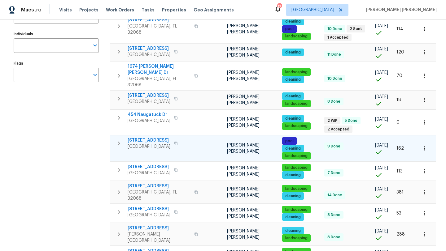
click at [153, 137] on span "914 Quailridge Ct" at bounding box center [149, 140] width 43 height 6
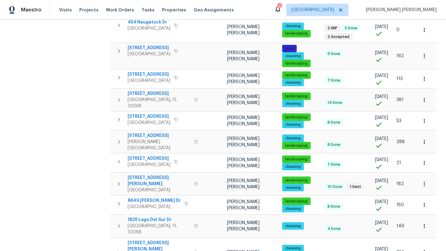
scroll to position [186, 0]
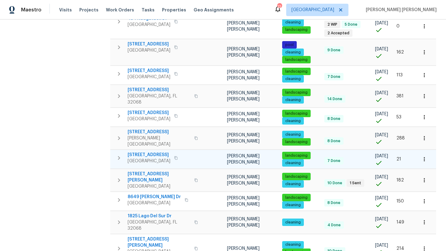
click at [155, 152] on span "2428 Cold Stream Ln" at bounding box center [149, 155] width 43 height 6
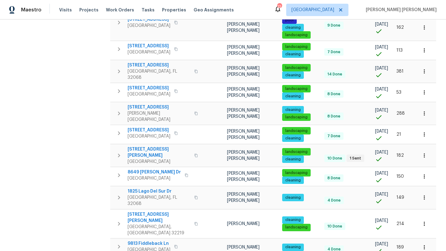
scroll to position [210, 0]
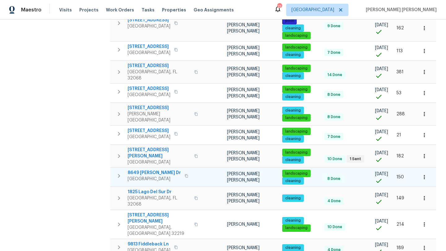
click at [154, 170] on span "8649 Dylan Michael Dr" at bounding box center [154, 173] width 53 height 6
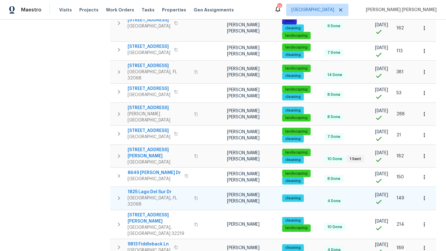
click at [155, 189] on span "1825 Lago Del Sur Dr" at bounding box center [159, 192] width 63 height 6
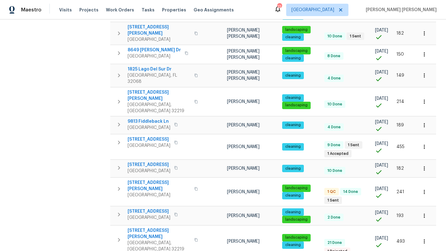
scroll to position [334, 0]
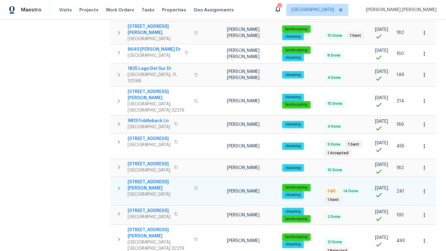
click at [154, 179] on span "4360 Palmer Ave" at bounding box center [159, 185] width 63 height 12
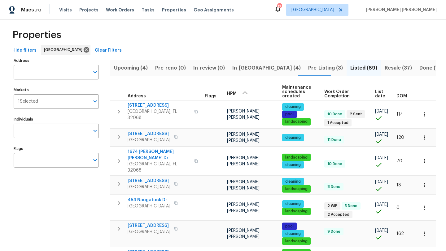
scroll to position [0, 0]
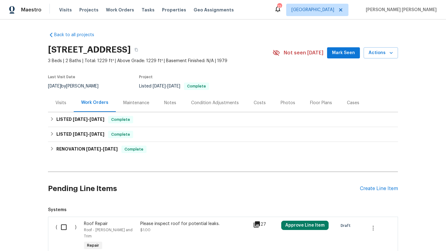
click at [60, 104] on div "Visits" at bounding box center [60, 103] width 11 height 6
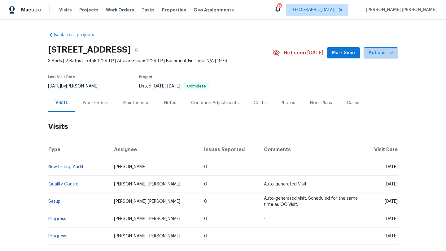
click at [392, 54] on icon "button" at bounding box center [391, 53] width 6 height 6
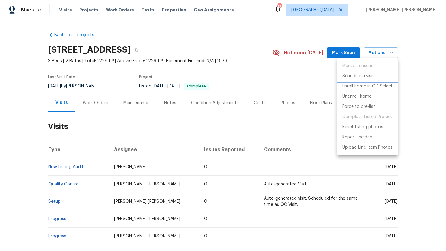
click at [371, 77] on p "Schedule a visit" at bounding box center [358, 76] width 32 height 7
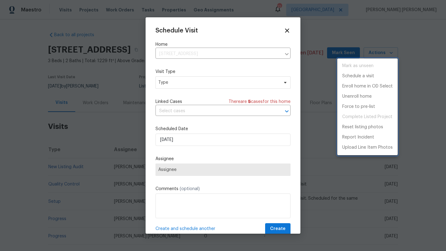
click at [171, 168] on div at bounding box center [223, 125] width 446 height 251
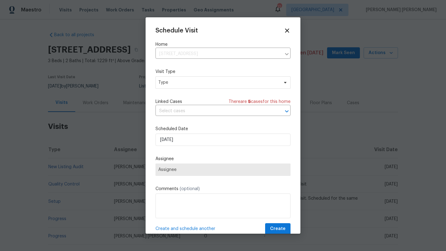
click at [175, 172] on span "Assignee" at bounding box center [222, 170] width 129 height 5
click at [173, 85] on span "Type" at bounding box center [218, 83] width 120 height 6
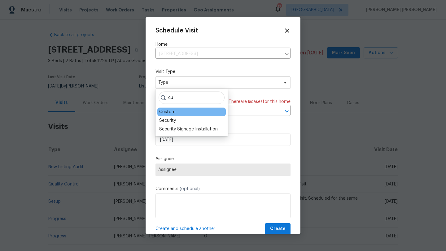
type input "cu"
click at [168, 114] on div "Custom" at bounding box center [167, 112] width 16 height 6
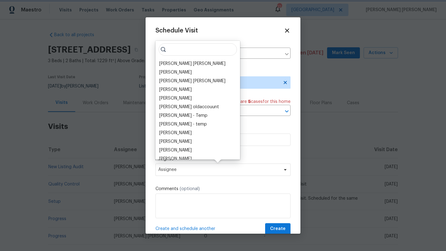
click at [178, 170] on span "Assignee" at bounding box center [218, 170] width 121 height 5
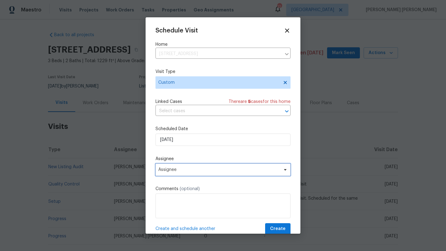
click at [178, 170] on span "Assignee" at bounding box center [218, 170] width 121 height 5
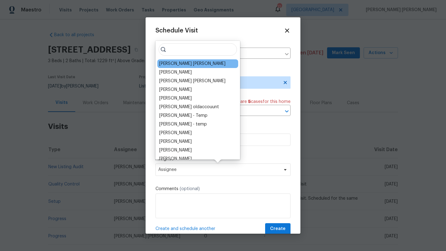
click at [172, 63] on div "[PERSON_NAME] [PERSON_NAME]" at bounding box center [192, 64] width 66 height 6
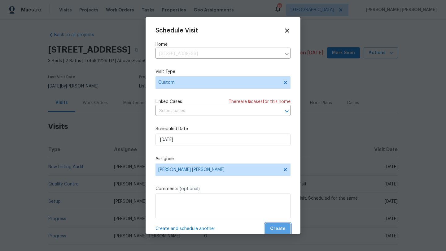
click at [284, 226] on span "Create" at bounding box center [277, 229] width 15 height 8
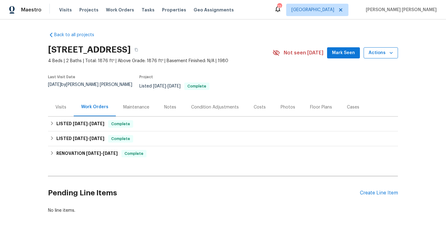
click at [391, 52] on icon "button" at bounding box center [391, 53] width 6 height 6
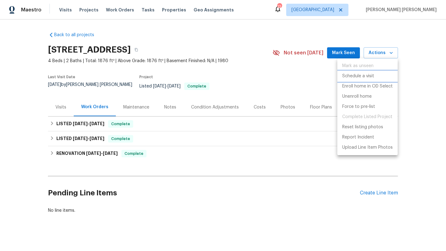
click at [360, 76] on p "Schedule a visit" at bounding box center [358, 76] width 32 height 7
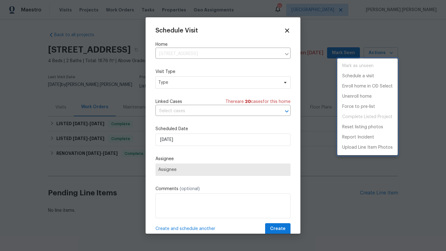
click at [172, 84] on div at bounding box center [223, 125] width 446 height 251
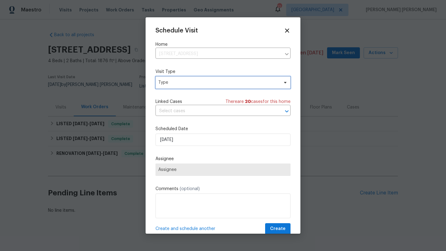
click at [172, 84] on span "Type" at bounding box center [218, 83] width 120 height 6
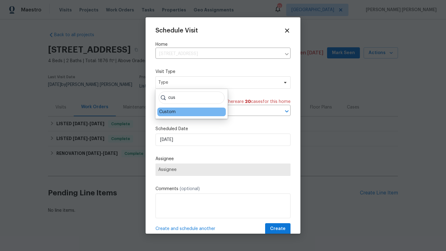
type input "cus"
click at [169, 110] on div "Custom" at bounding box center [167, 112] width 16 height 6
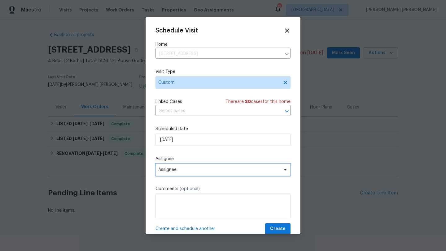
click at [176, 168] on span "Assignee" at bounding box center [222, 170] width 135 height 12
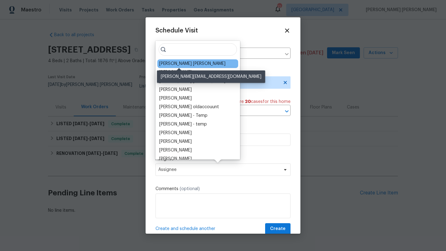
click at [181, 62] on div "[PERSON_NAME] [PERSON_NAME]" at bounding box center [192, 64] width 66 height 6
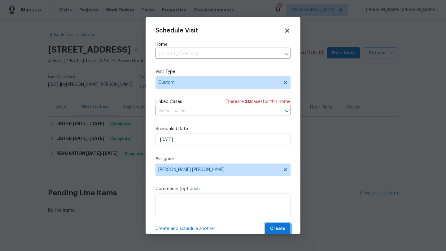
click at [279, 229] on span "Create" at bounding box center [277, 229] width 15 height 8
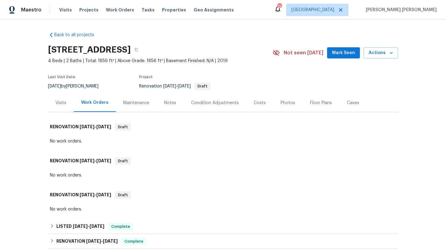
click at [63, 104] on div "Visits" at bounding box center [60, 103] width 11 height 6
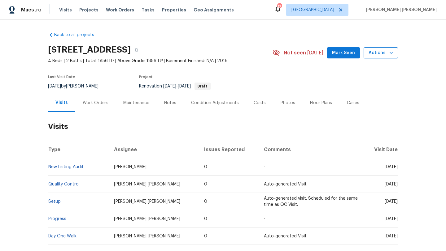
click at [392, 55] on icon "button" at bounding box center [391, 53] width 6 height 6
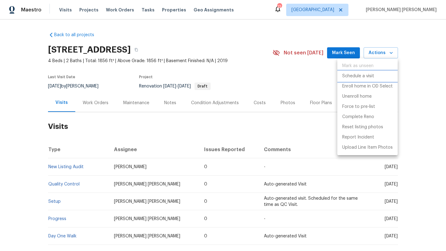
click at [367, 73] on p "Schedule a visit" at bounding box center [358, 76] width 32 height 7
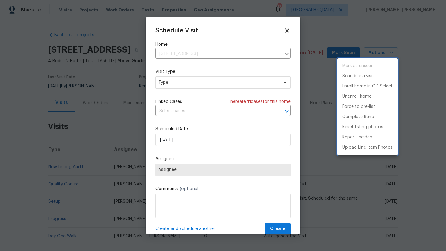
click at [195, 84] on div at bounding box center [223, 125] width 446 height 251
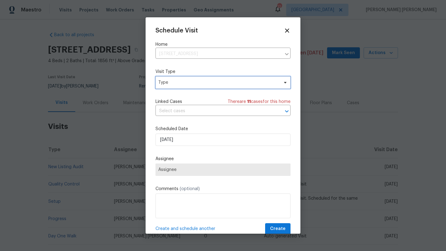
click at [195, 84] on span "Type" at bounding box center [218, 83] width 120 height 6
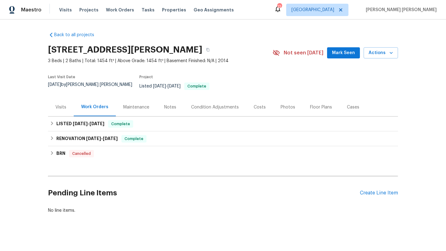
click at [61, 104] on div "Visits" at bounding box center [60, 107] width 11 height 6
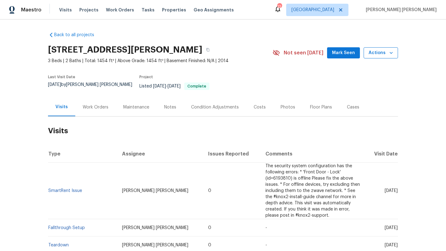
click at [385, 50] on span "Actions" at bounding box center [381, 53] width 24 height 8
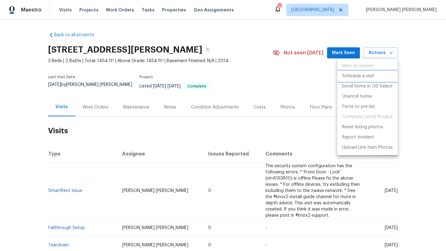
click at [373, 75] on p "Schedule a visit" at bounding box center [358, 76] width 32 height 7
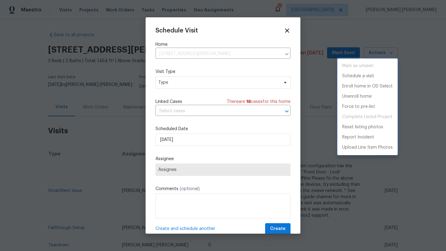
click at [195, 79] on div at bounding box center [223, 125] width 446 height 251
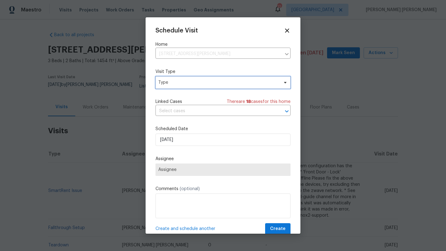
click at [195, 79] on span "Type" at bounding box center [222, 82] width 135 height 12
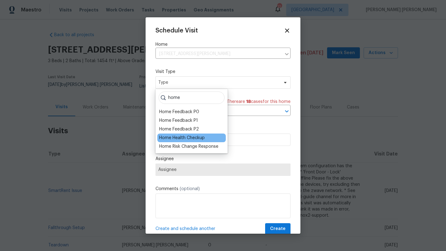
type input "home"
click at [194, 135] on div "Home Health Checkup" at bounding box center [182, 138] width 46 height 6
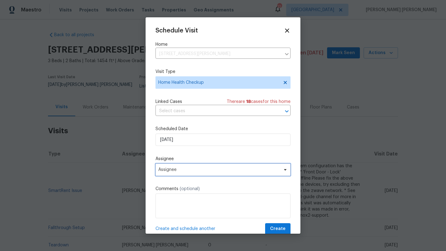
click at [194, 175] on span "Assignee" at bounding box center [222, 170] width 135 height 12
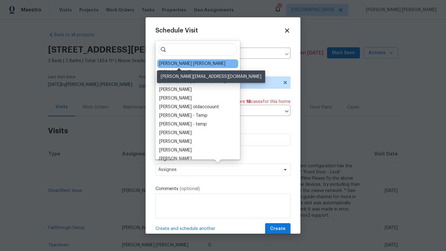
click at [185, 64] on div "[PERSON_NAME] [PERSON_NAME]" at bounding box center [192, 64] width 66 height 6
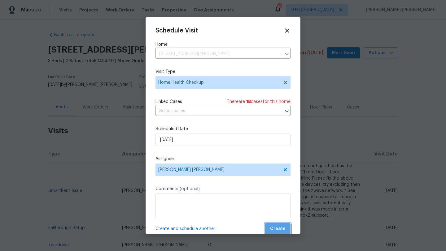
click at [285, 225] on button "Create" at bounding box center [277, 229] width 25 height 11
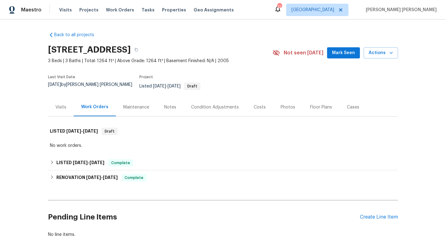
click at [59, 104] on div "Visits" at bounding box center [60, 107] width 11 height 6
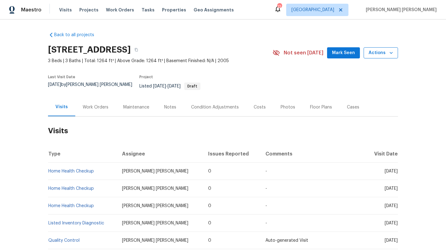
click at [386, 57] on span "Actions" at bounding box center [381, 53] width 24 height 8
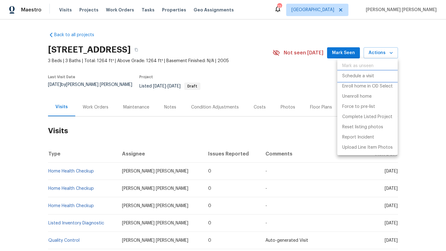
click at [370, 77] on p "Schedule a visit" at bounding box center [358, 76] width 32 height 7
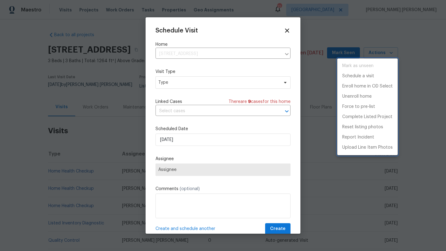
click at [208, 86] on div at bounding box center [223, 125] width 446 height 251
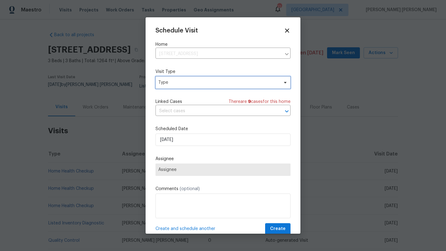
click at [208, 86] on span "Type" at bounding box center [222, 82] width 135 height 12
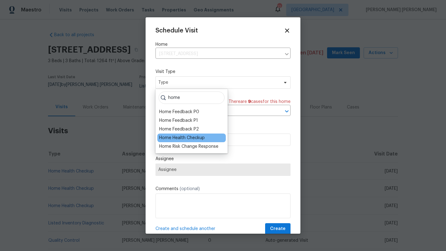
type input "home"
click at [199, 136] on div "Home Health Checkup" at bounding box center [182, 138] width 46 height 6
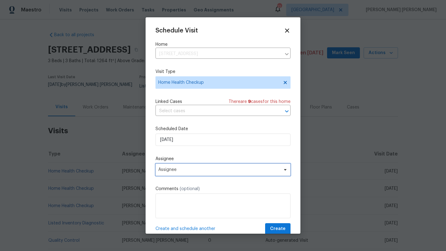
click at [185, 165] on span "Assignee" at bounding box center [222, 170] width 135 height 12
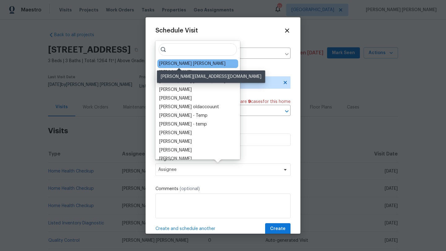
click at [190, 65] on div "[PERSON_NAME] [PERSON_NAME]" at bounding box center [192, 64] width 66 height 6
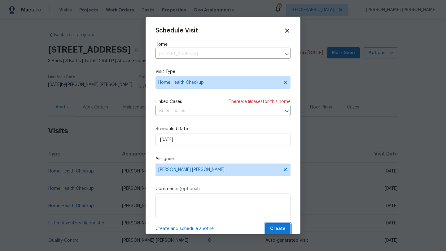
click at [282, 229] on span "Create" at bounding box center [277, 229] width 15 height 8
